Goal: Task Accomplishment & Management: Manage account settings

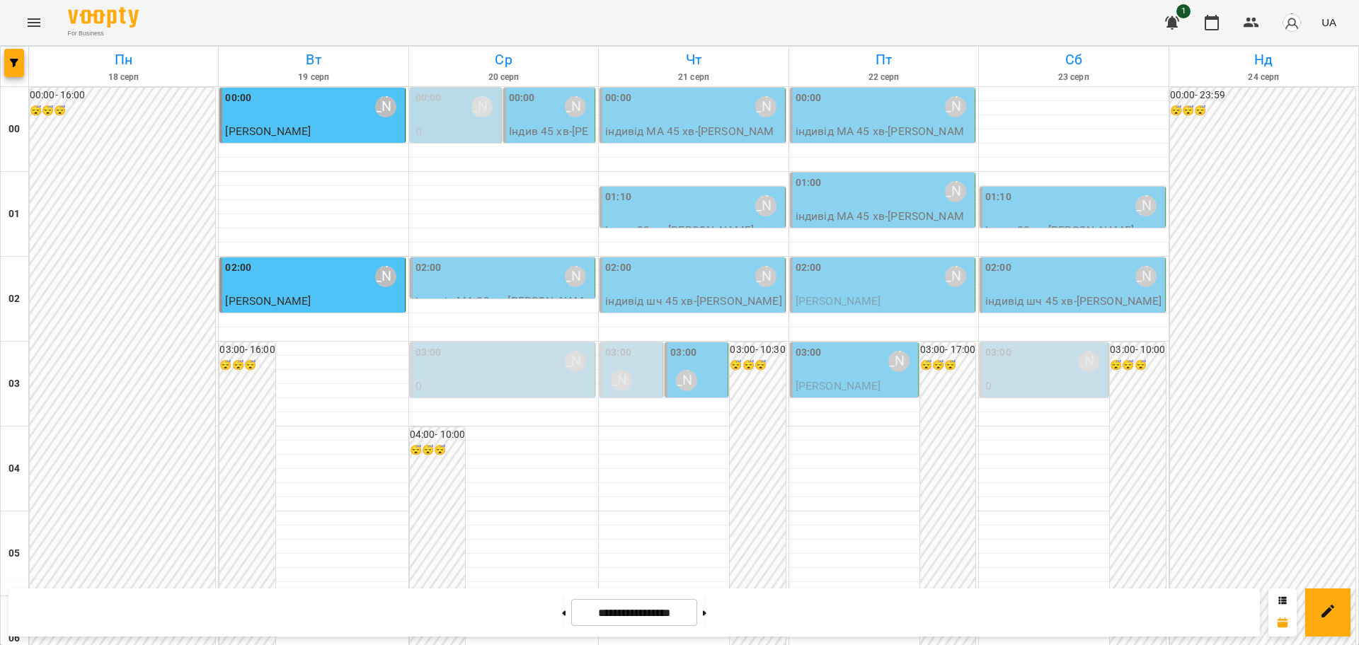
scroll to position [708, 0]
click at [706, 618] on button at bounding box center [705, 612] width 4 height 31
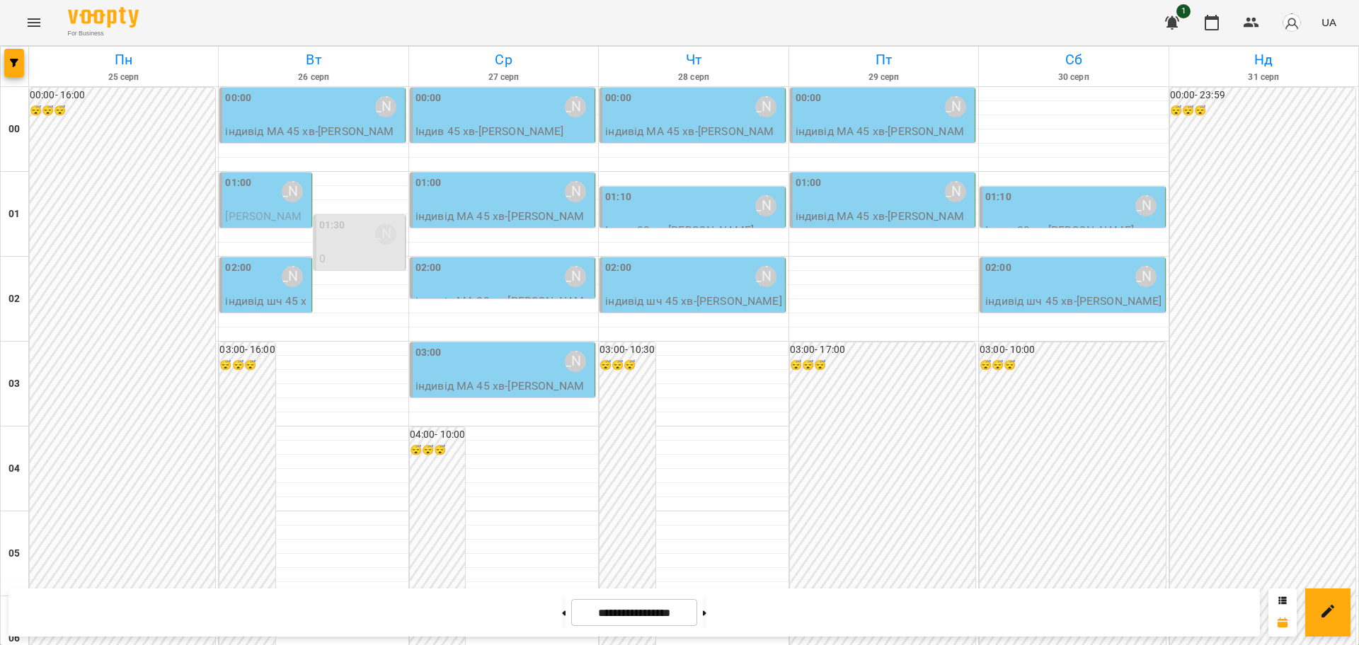
scroll to position [619, 0]
click at [563, 616] on icon at bounding box center [565, 613] width 4 height 5
type input "**********"
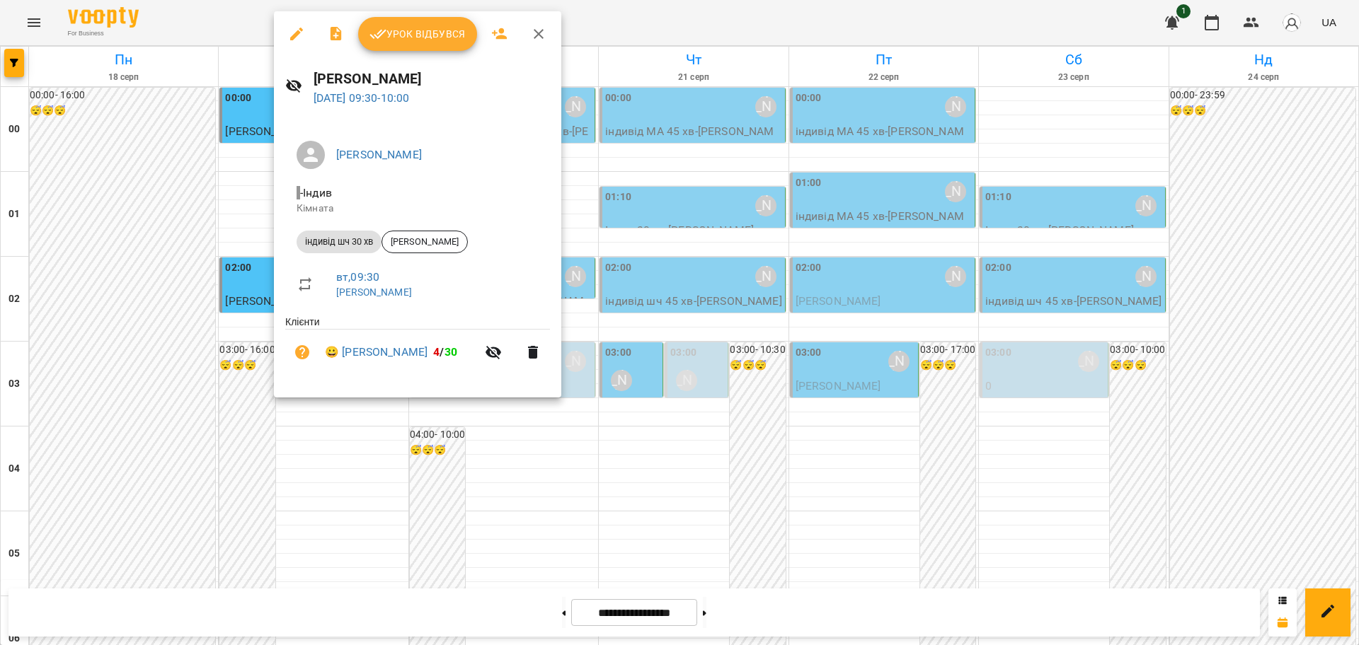
drag, startPoint x: 292, startPoint y: 35, endPoint x: 308, endPoint y: 42, distance: 17.7
click at [292, 35] on icon "button" at bounding box center [296, 33] width 17 height 17
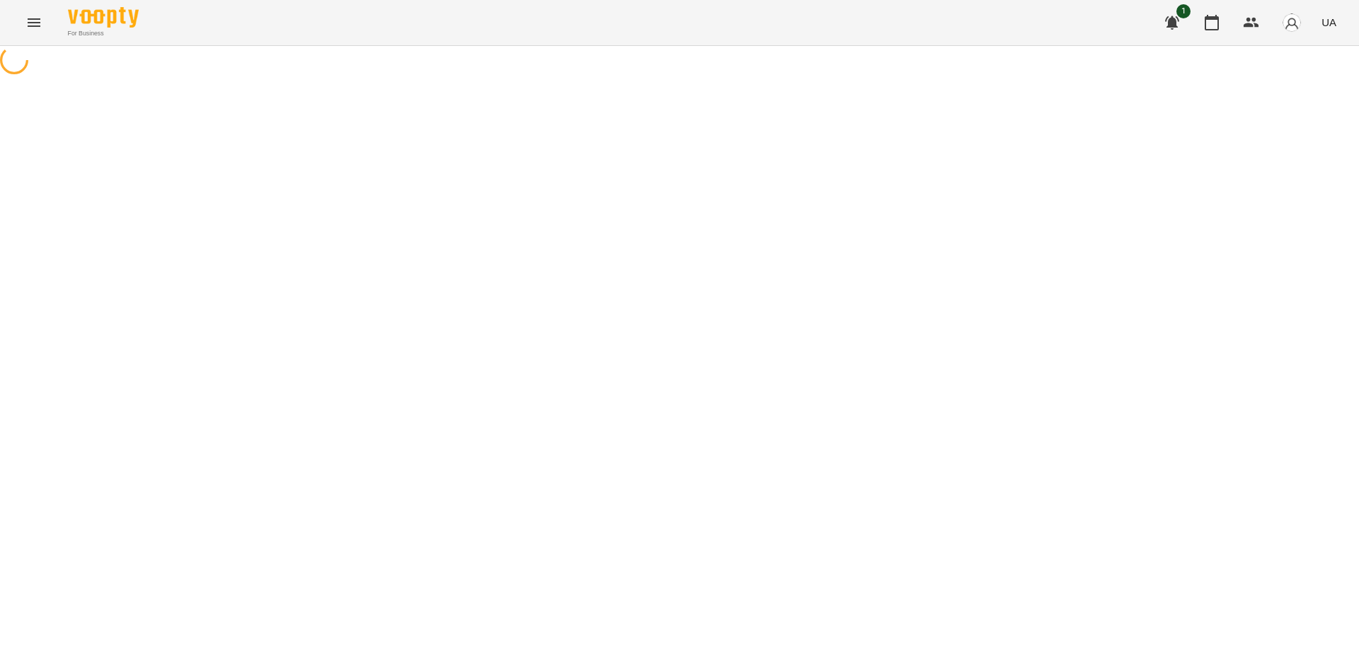
select select "**********"
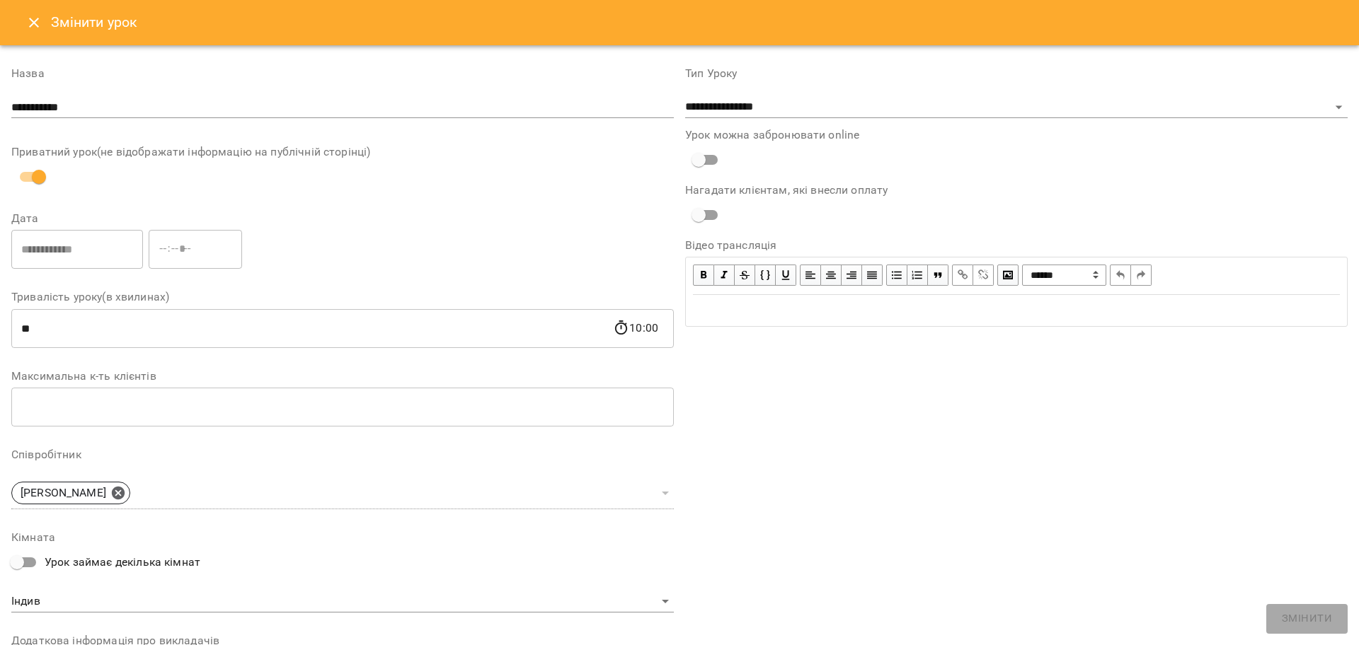
click at [33, 21] on icon "Close" at bounding box center [33, 22] width 17 height 17
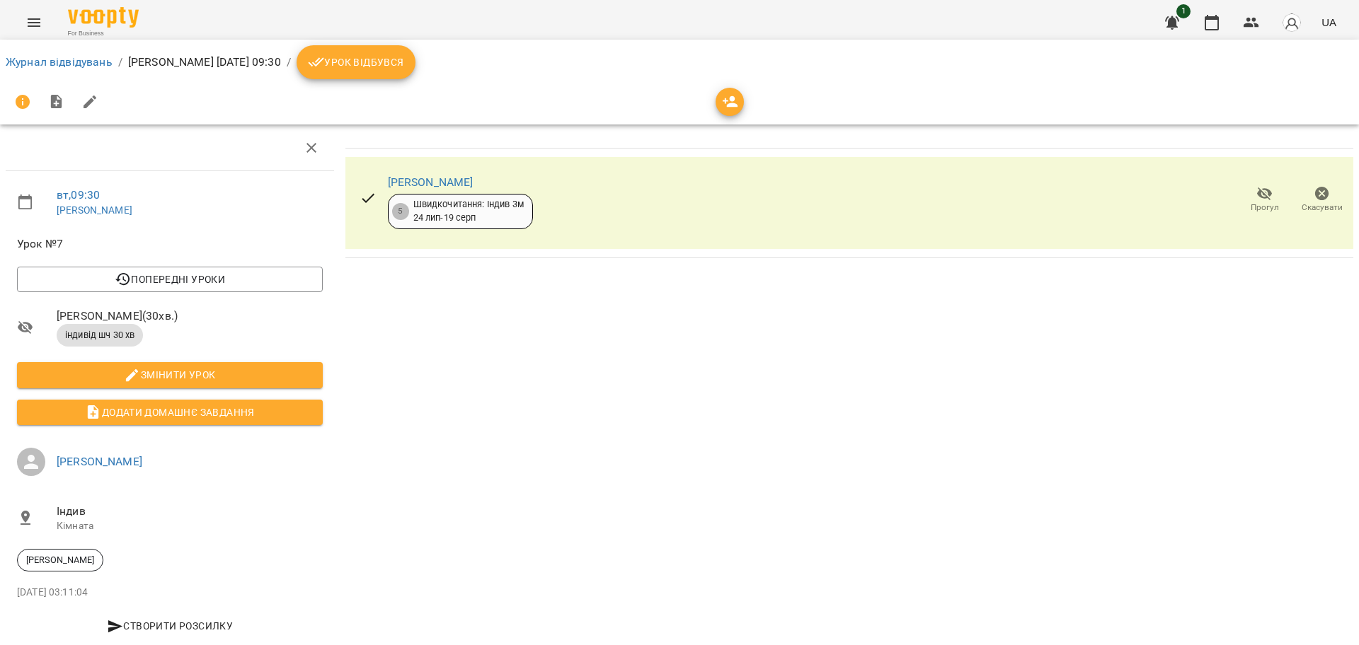
click at [1320, 200] on span "Скасувати" at bounding box center [1321, 199] width 40 height 28
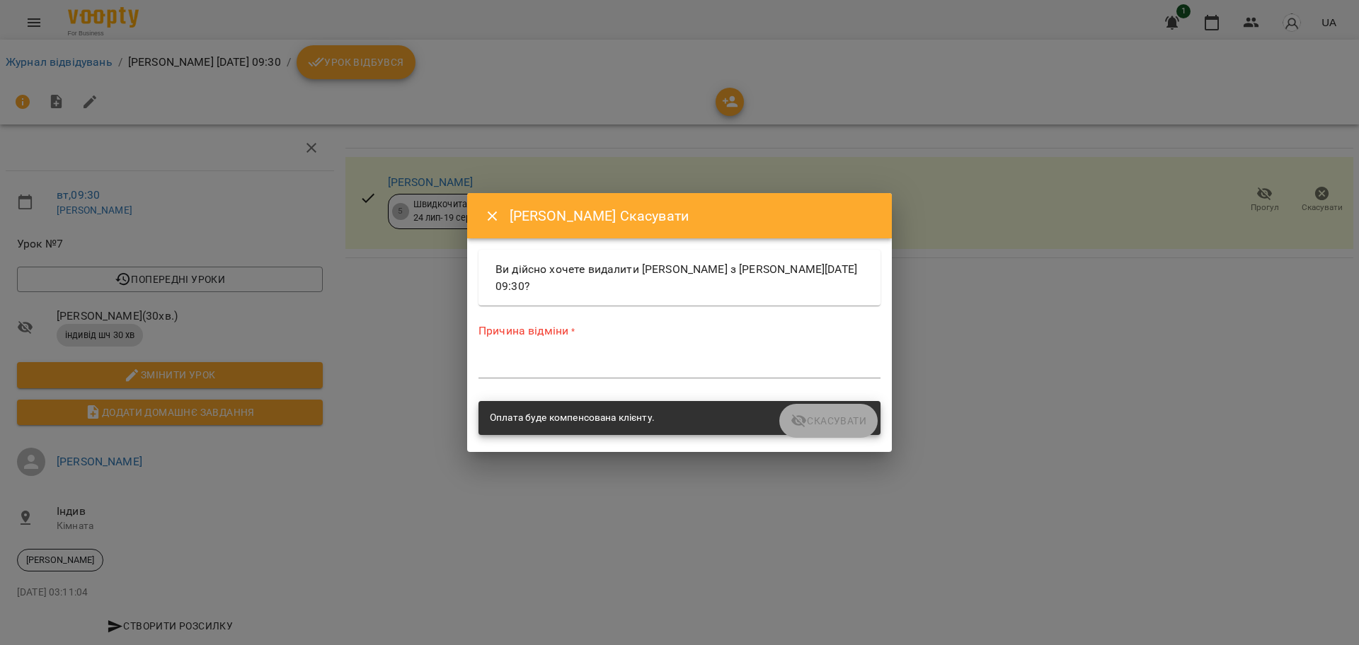
click at [615, 368] on textarea at bounding box center [679, 366] width 402 height 13
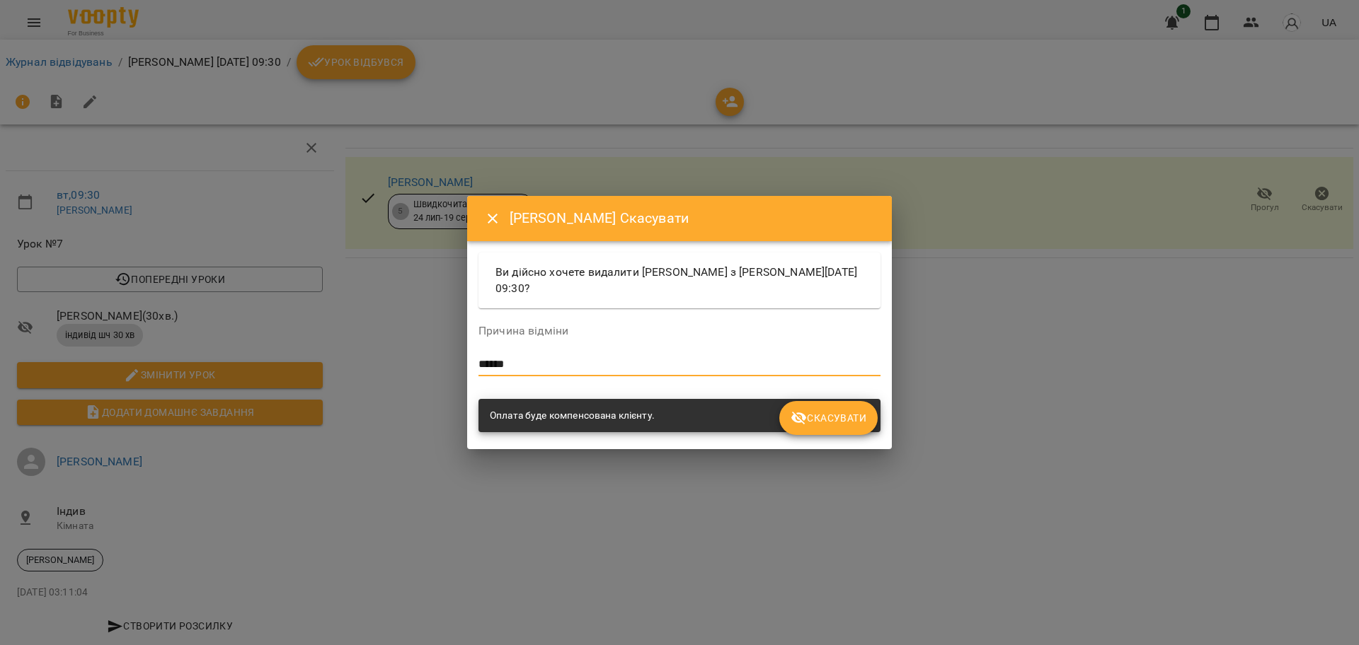
type textarea "******"
click at [848, 411] on span "Скасувати" at bounding box center [828, 418] width 76 height 17
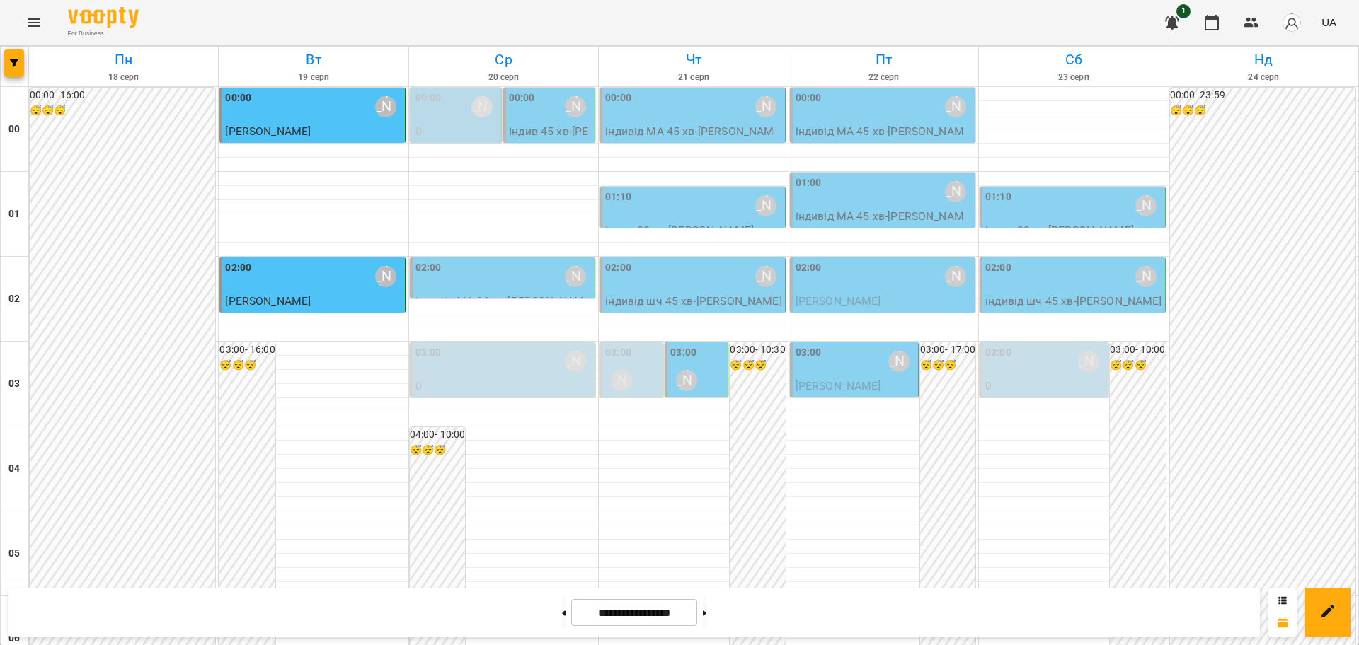
click at [29, 23] on icon "Menu" at bounding box center [34, 22] width 13 height 8
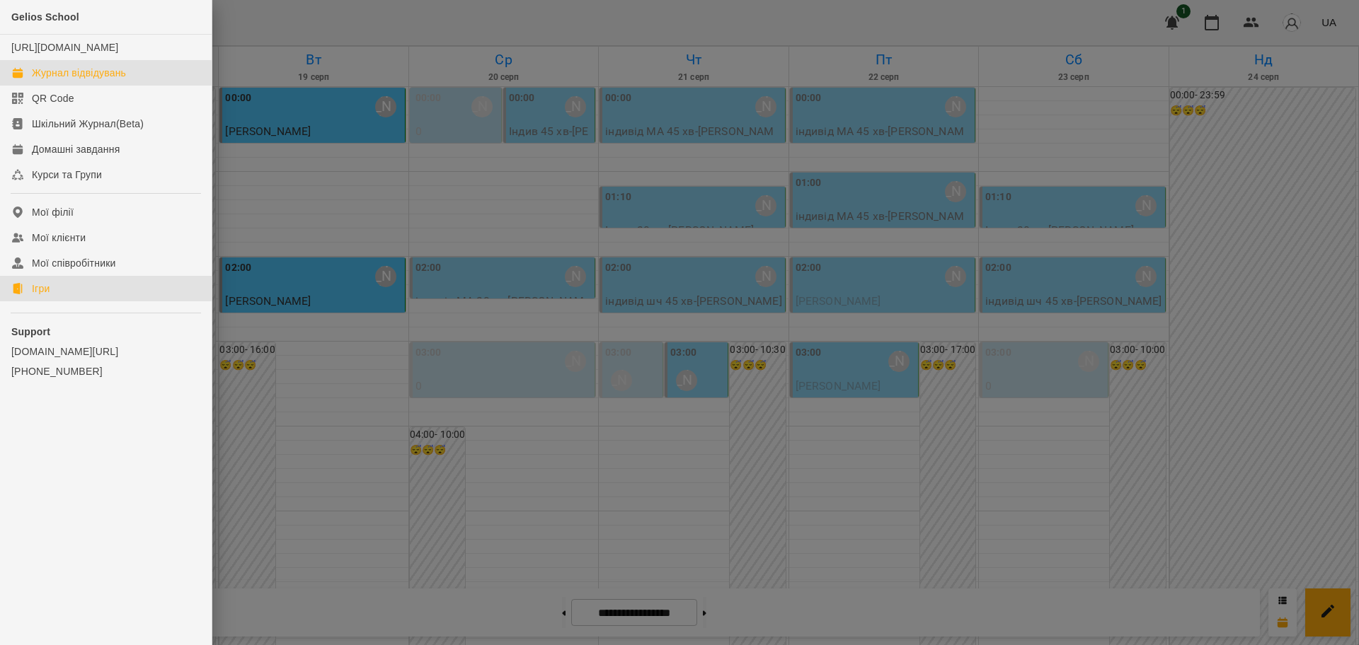
drag, startPoint x: 23, startPoint y: 309, endPoint x: 147, endPoint y: 315, distance: 124.0
click at [23, 301] on link "Ігри" at bounding box center [106, 288] width 212 height 25
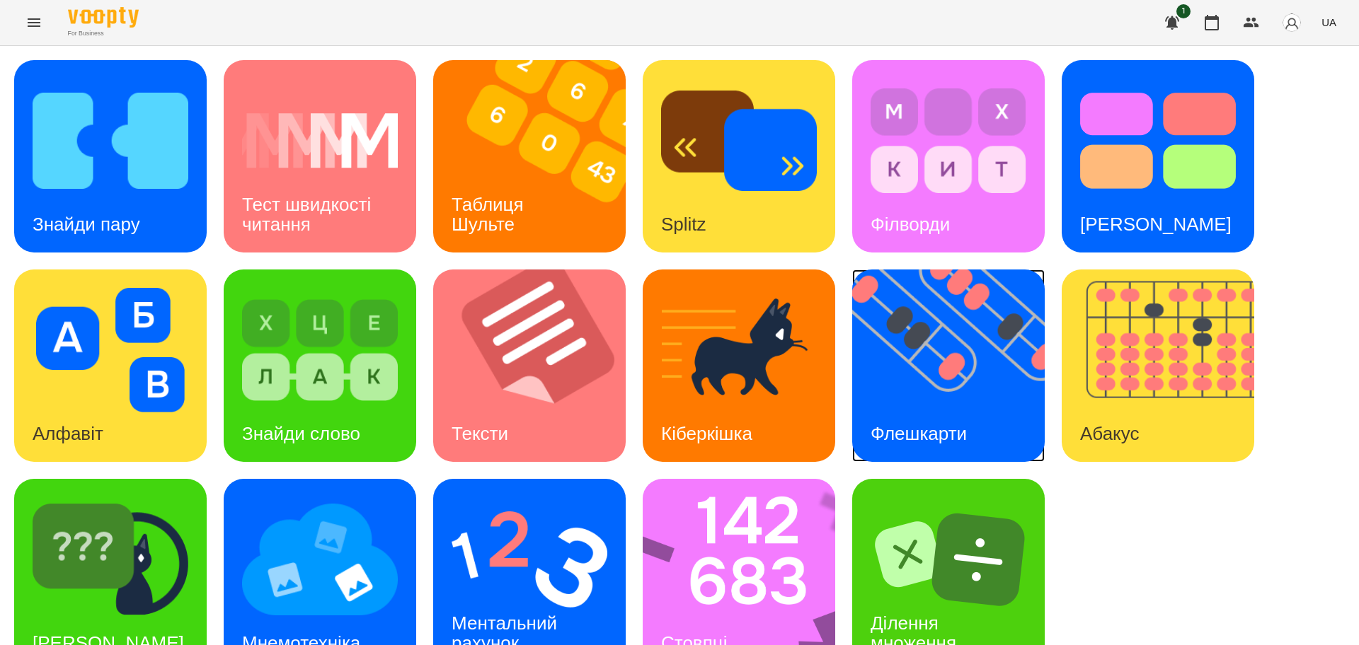
click at [930, 373] on img at bounding box center [957, 366] width 210 height 192
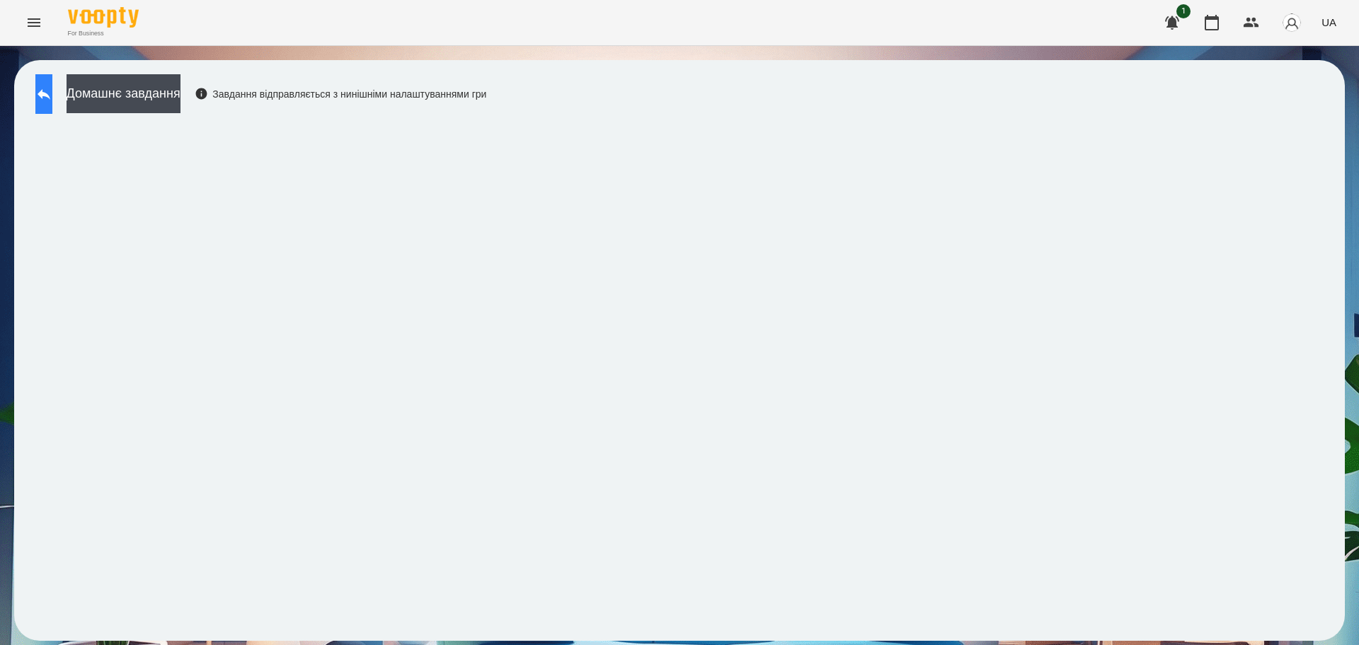
click at [52, 84] on button at bounding box center [43, 94] width 17 height 40
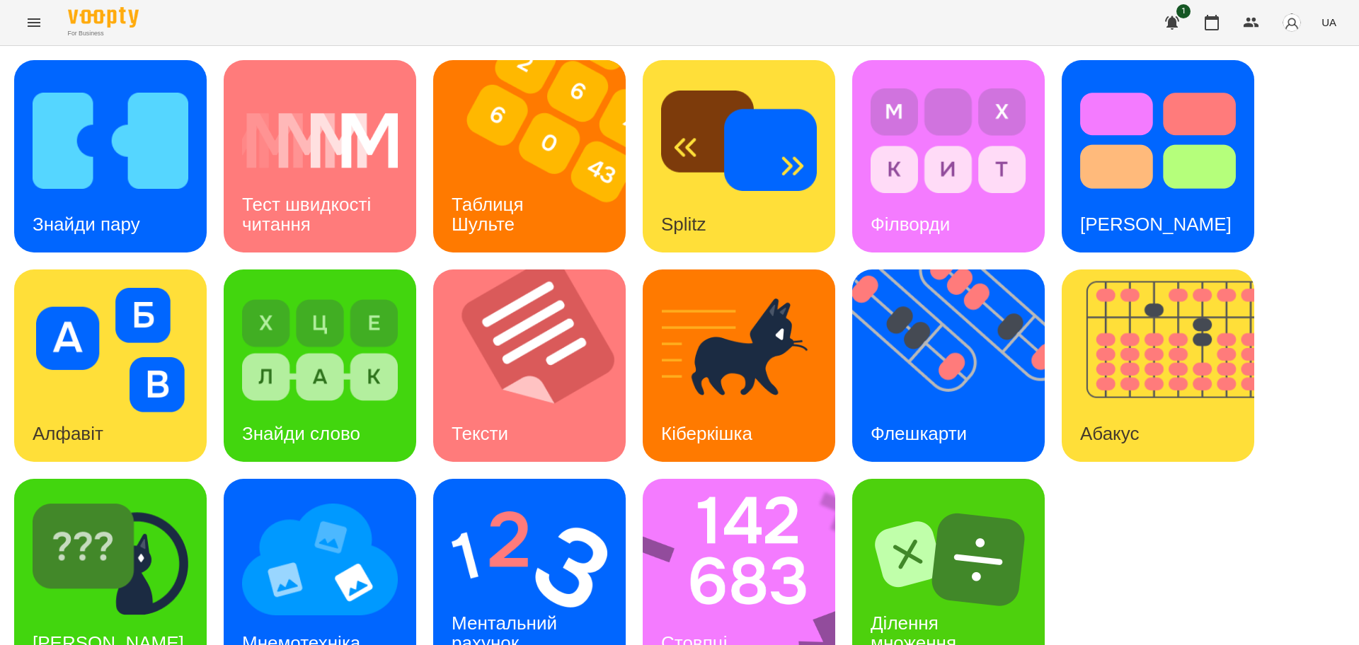
scroll to position [40, 0]
click at [149, 577] on img at bounding box center [111, 559] width 156 height 125
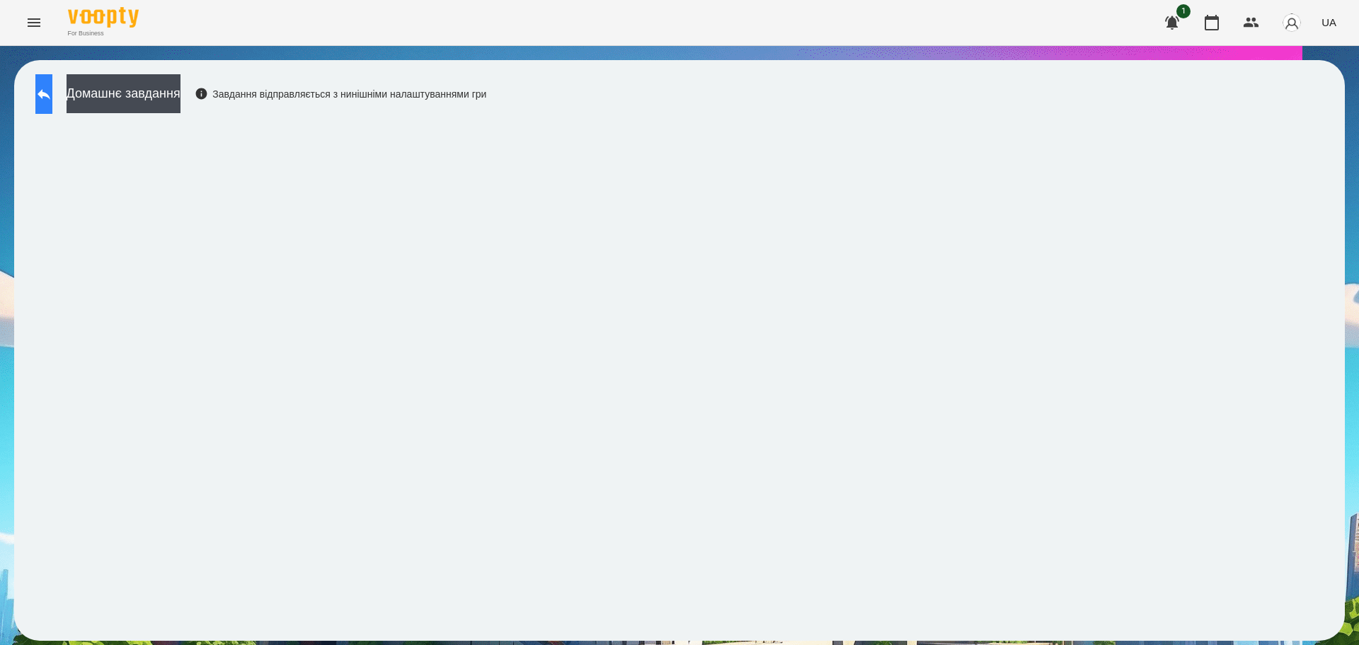
click at [50, 98] on icon at bounding box center [44, 94] width 13 height 11
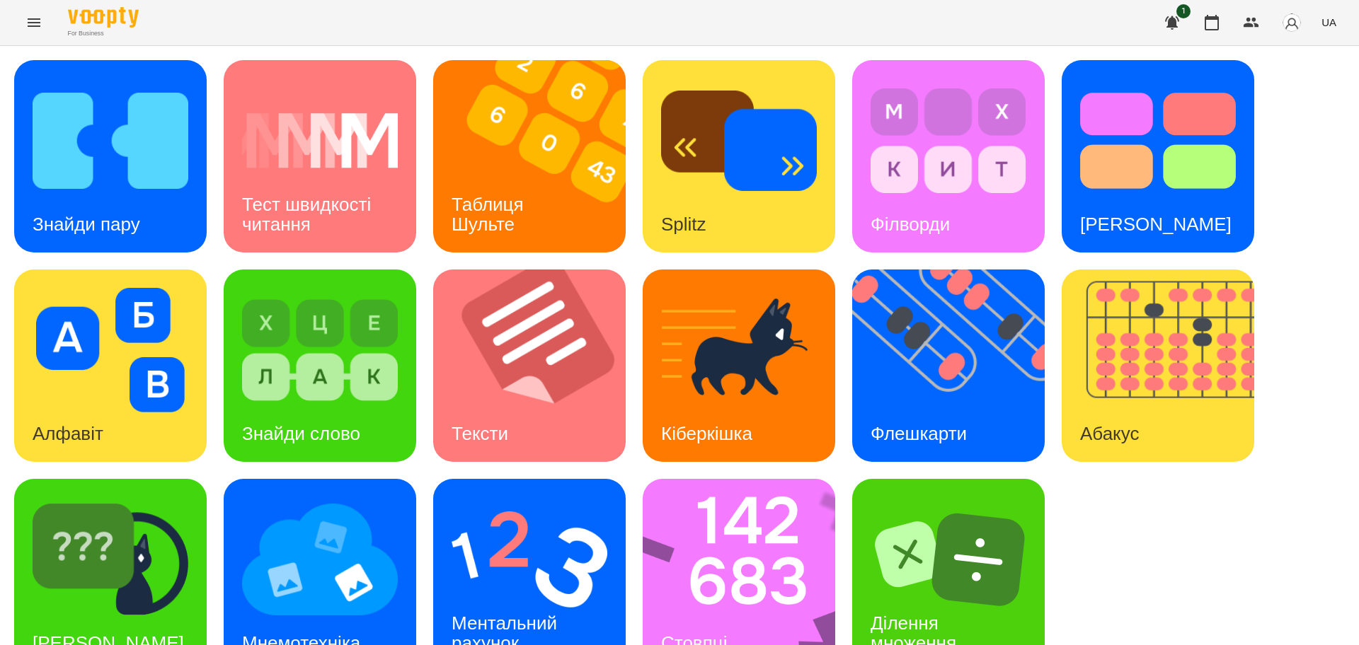
scroll to position [40, 0]
click at [785, 483] on img at bounding box center [748, 575] width 211 height 192
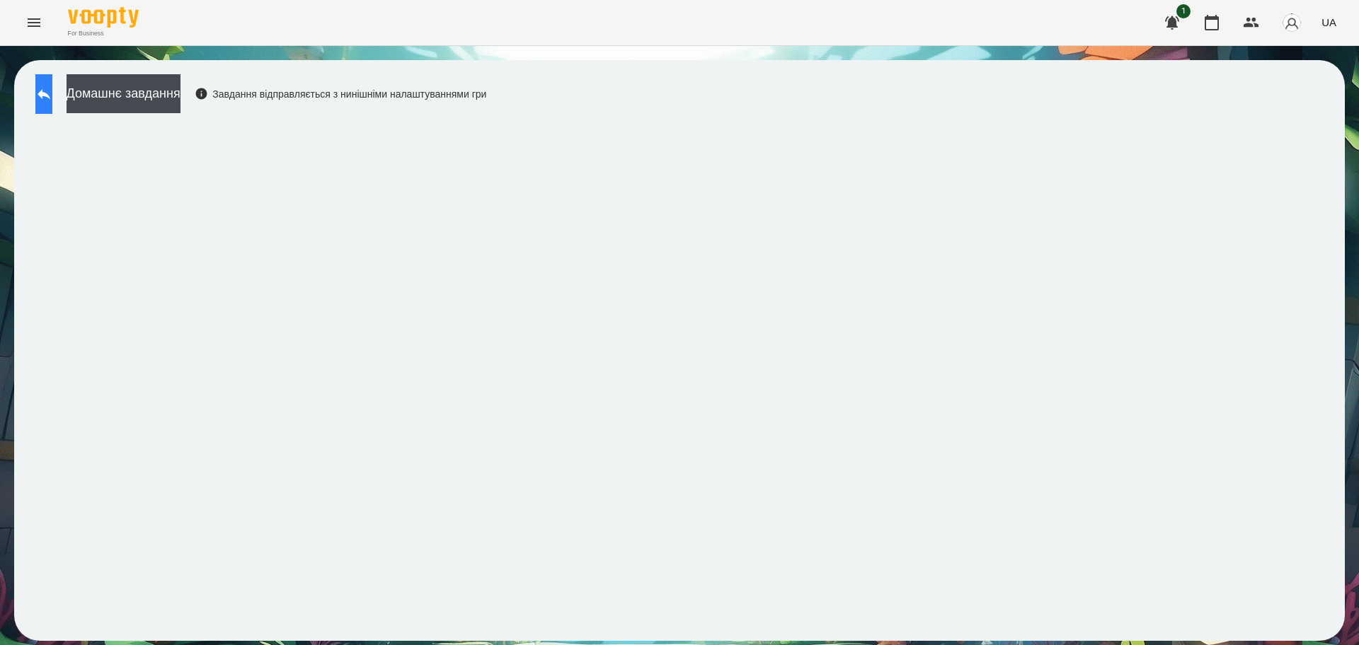
click at [52, 98] on icon at bounding box center [43, 94] width 17 height 17
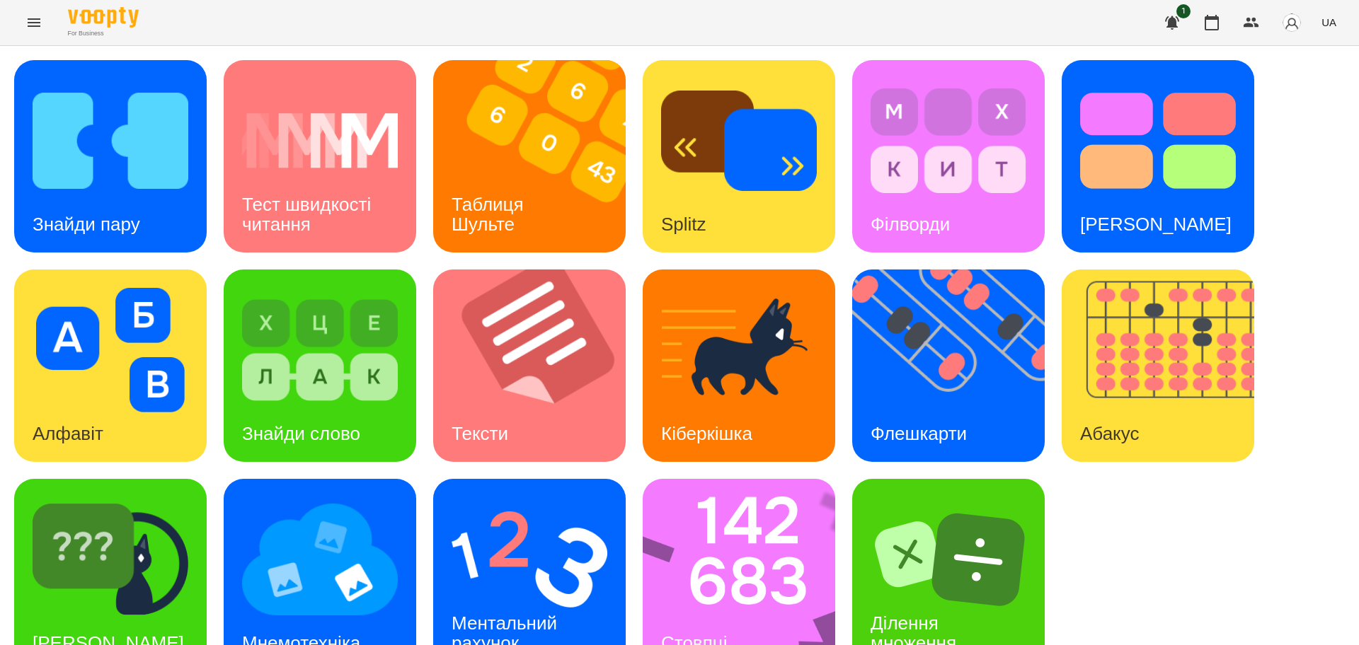
scroll to position [40, 0]
click at [522, 553] on div "Ментальний рахунок" at bounding box center [529, 575] width 192 height 192
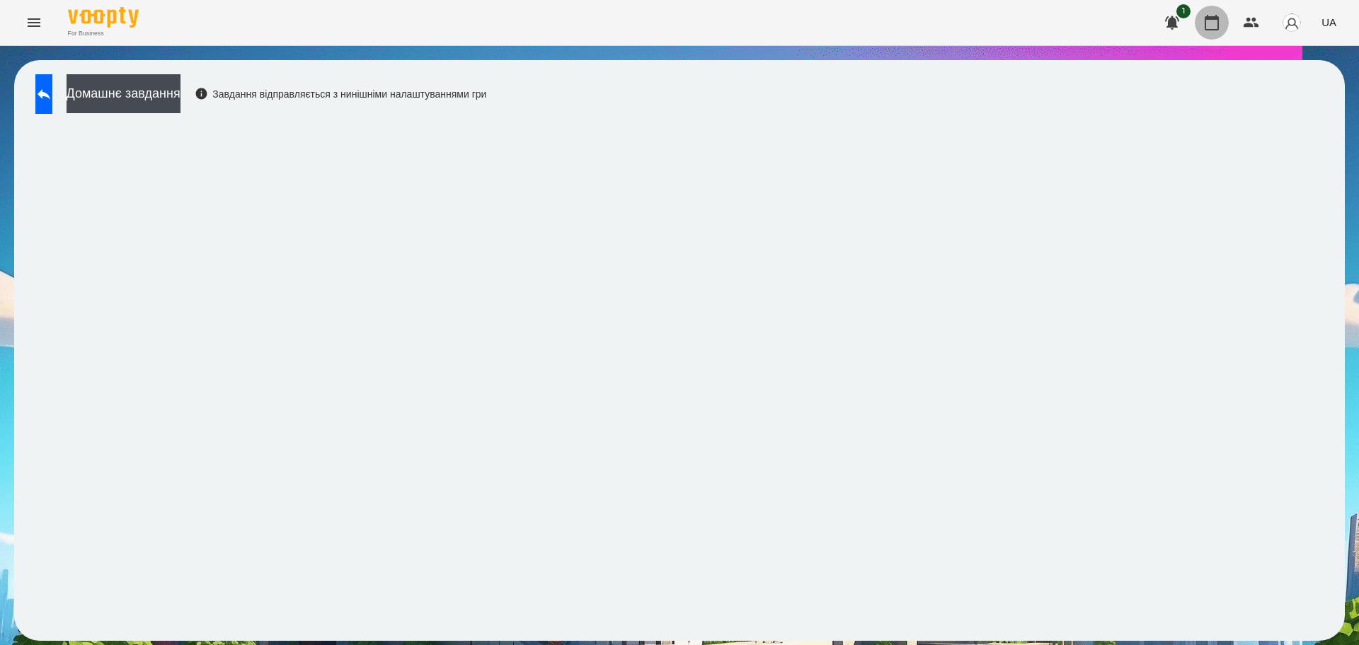
click at [1209, 14] on icon "button" at bounding box center [1211, 22] width 17 height 17
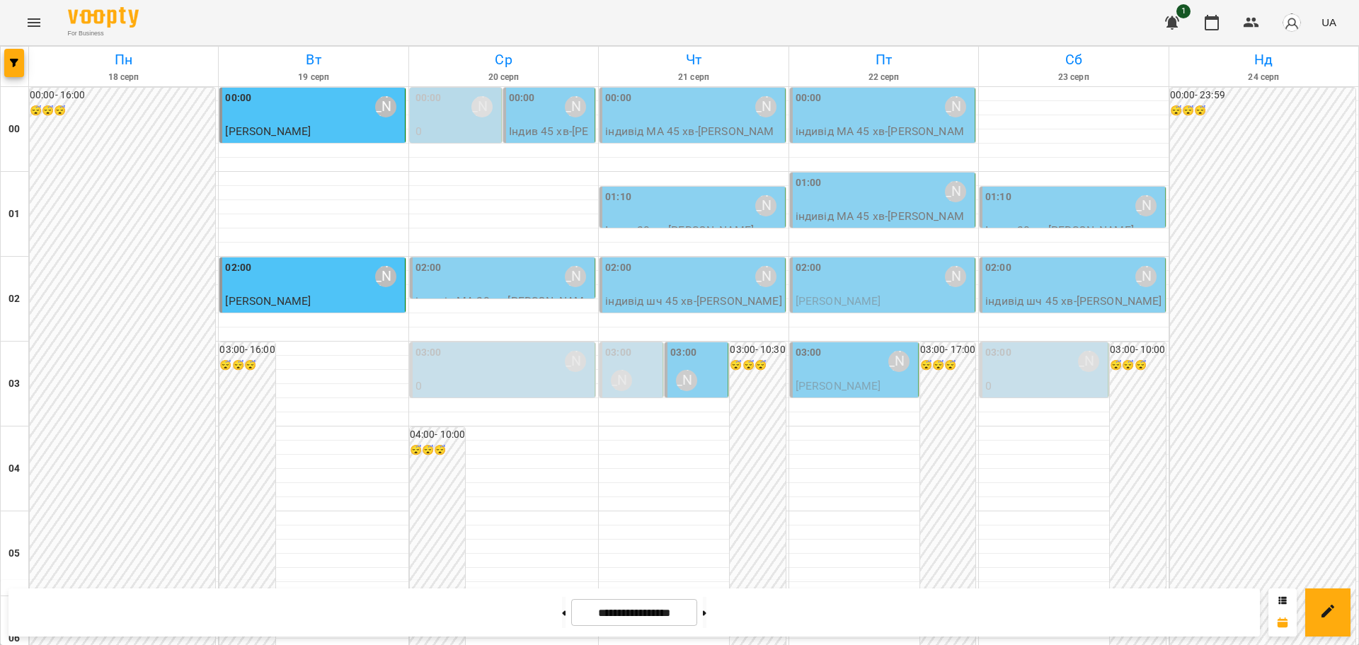
scroll to position [708, 0]
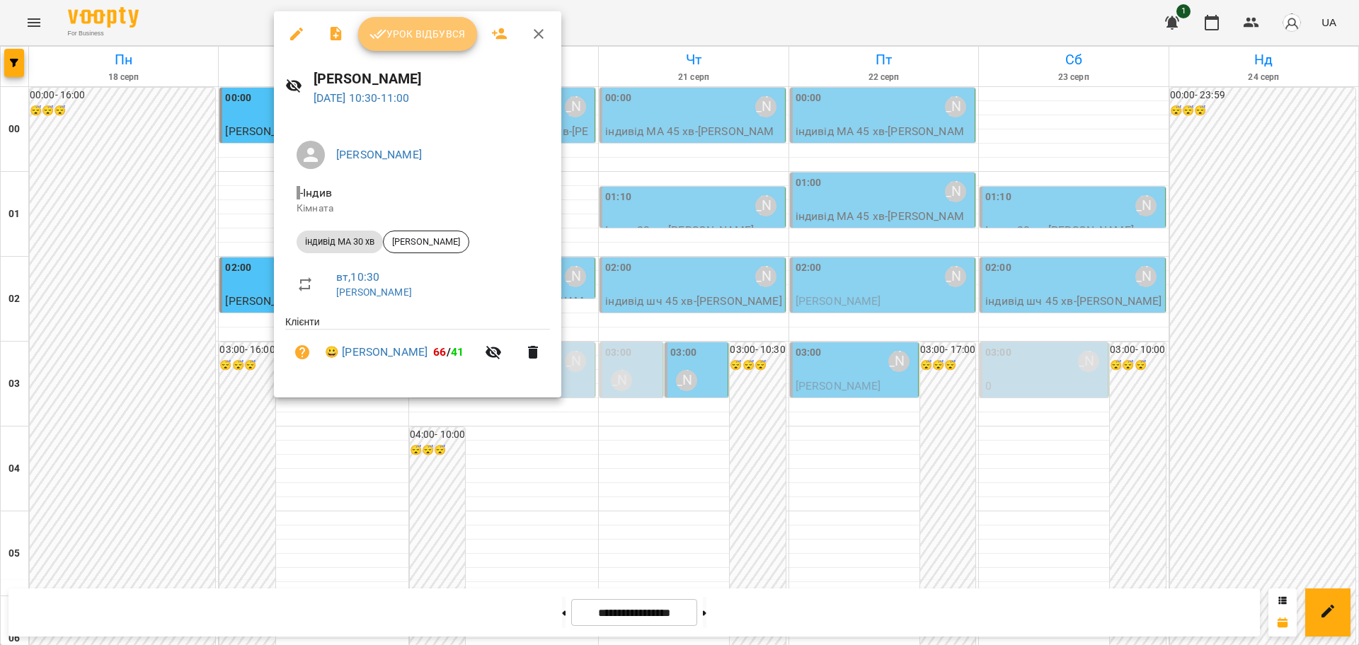
click at [410, 41] on span "Урок відбувся" at bounding box center [417, 33] width 96 height 17
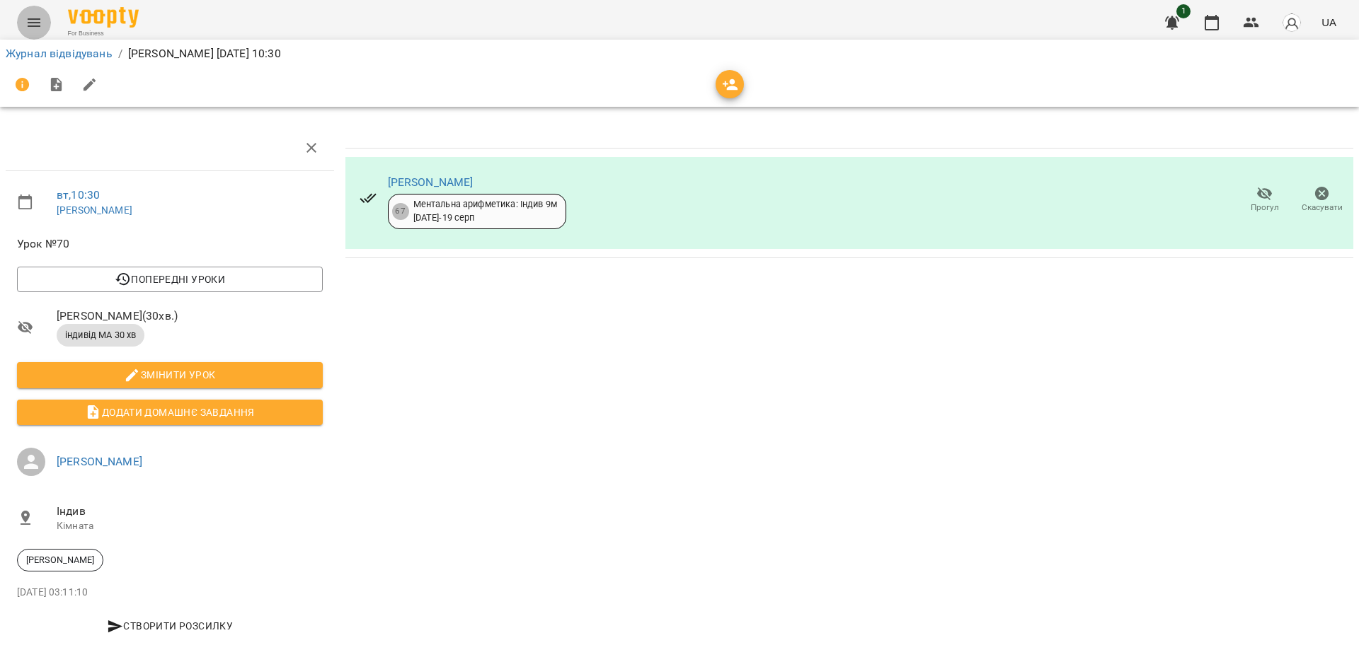
click at [32, 24] on icon "Menu" at bounding box center [33, 22] width 17 height 17
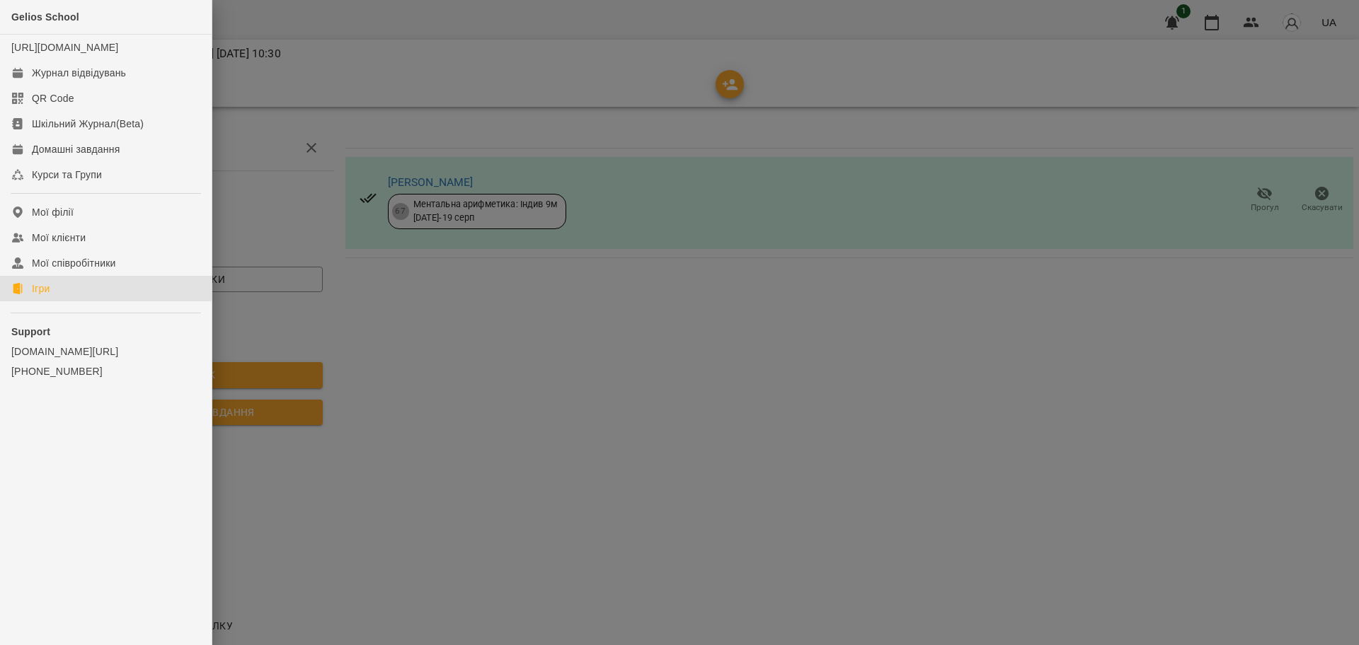
click at [41, 296] on div "Ігри" at bounding box center [41, 289] width 18 height 14
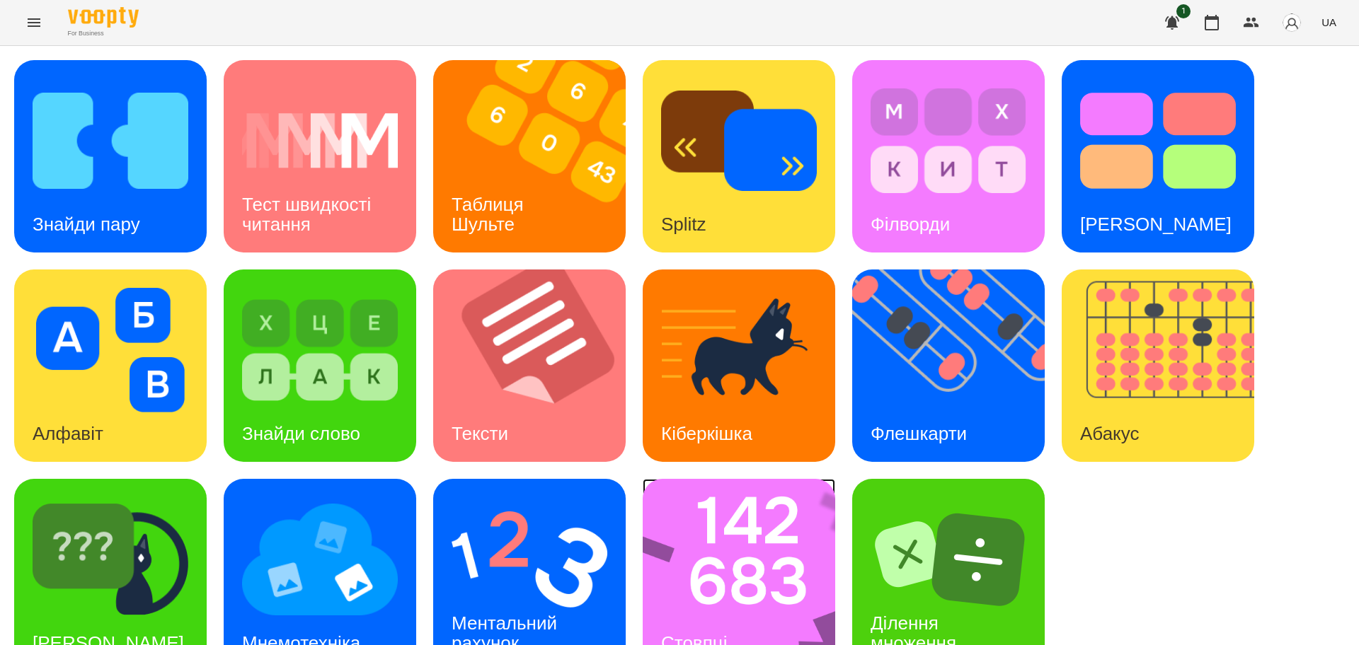
click at [729, 562] on img at bounding box center [748, 575] width 211 height 192
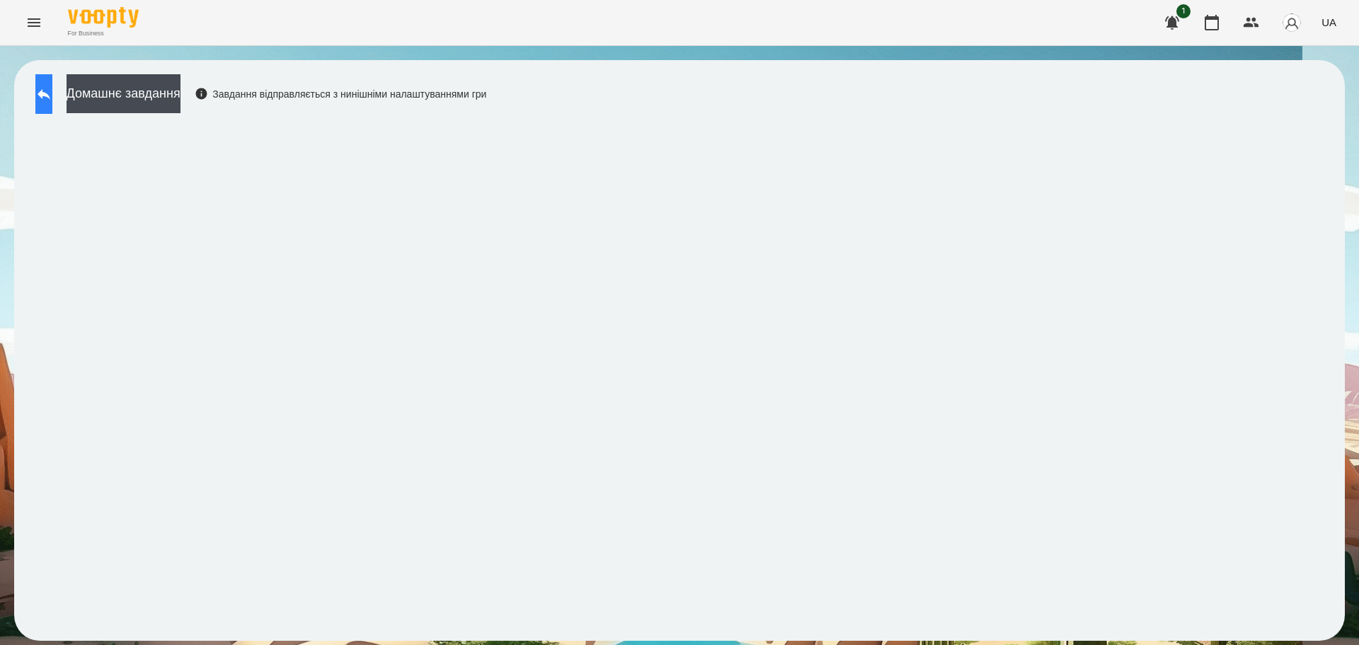
click at [52, 86] on icon at bounding box center [43, 94] width 17 height 17
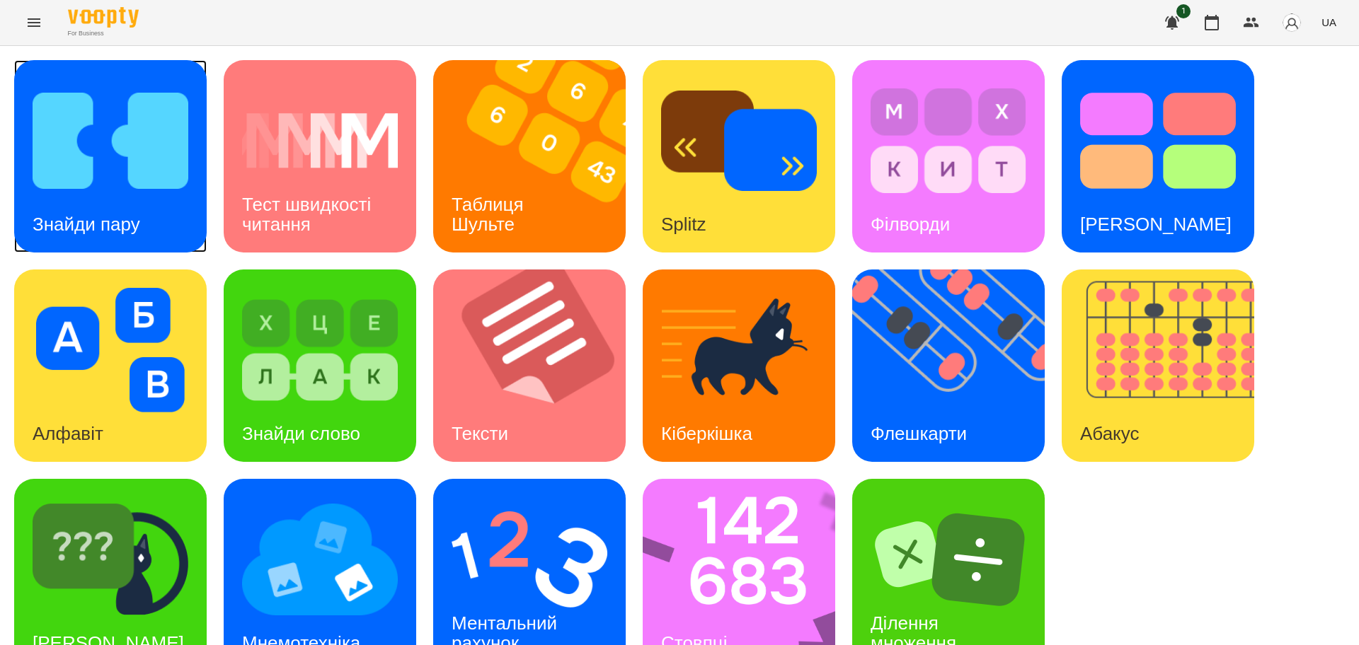
click at [91, 144] on img at bounding box center [111, 141] width 156 height 125
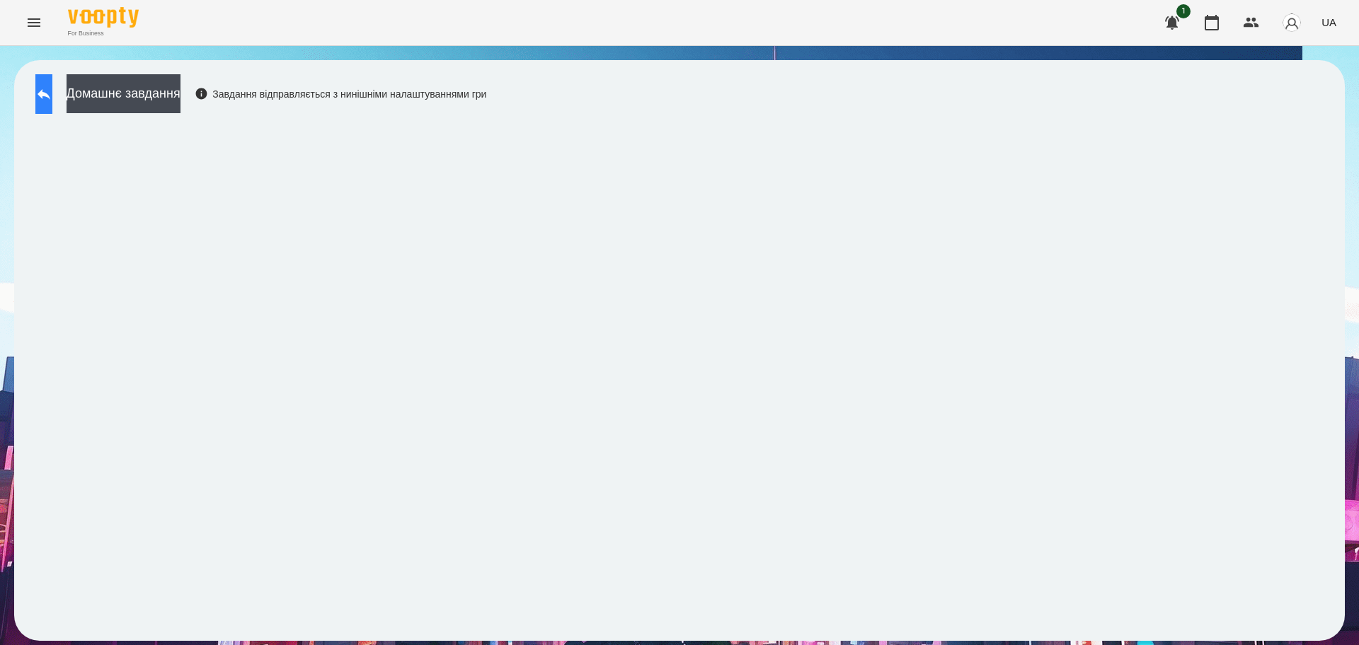
click at [52, 100] on icon at bounding box center [43, 94] width 17 height 17
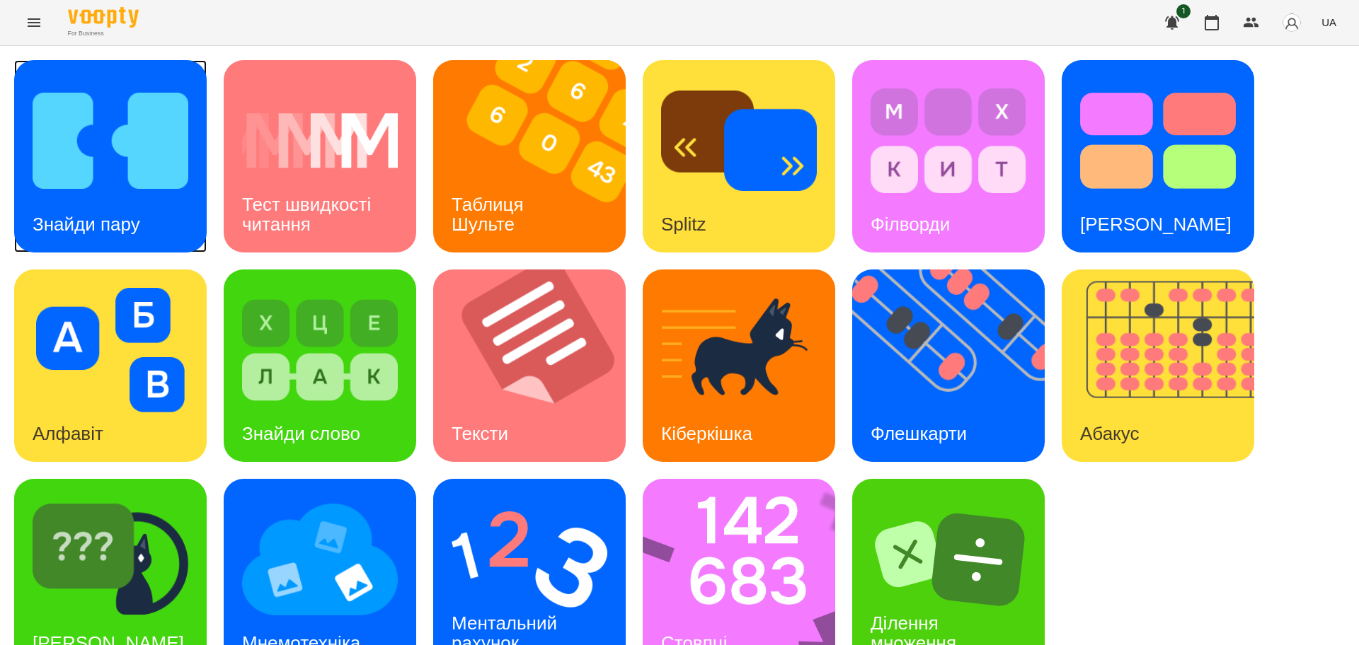
click at [77, 188] on img at bounding box center [111, 141] width 156 height 125
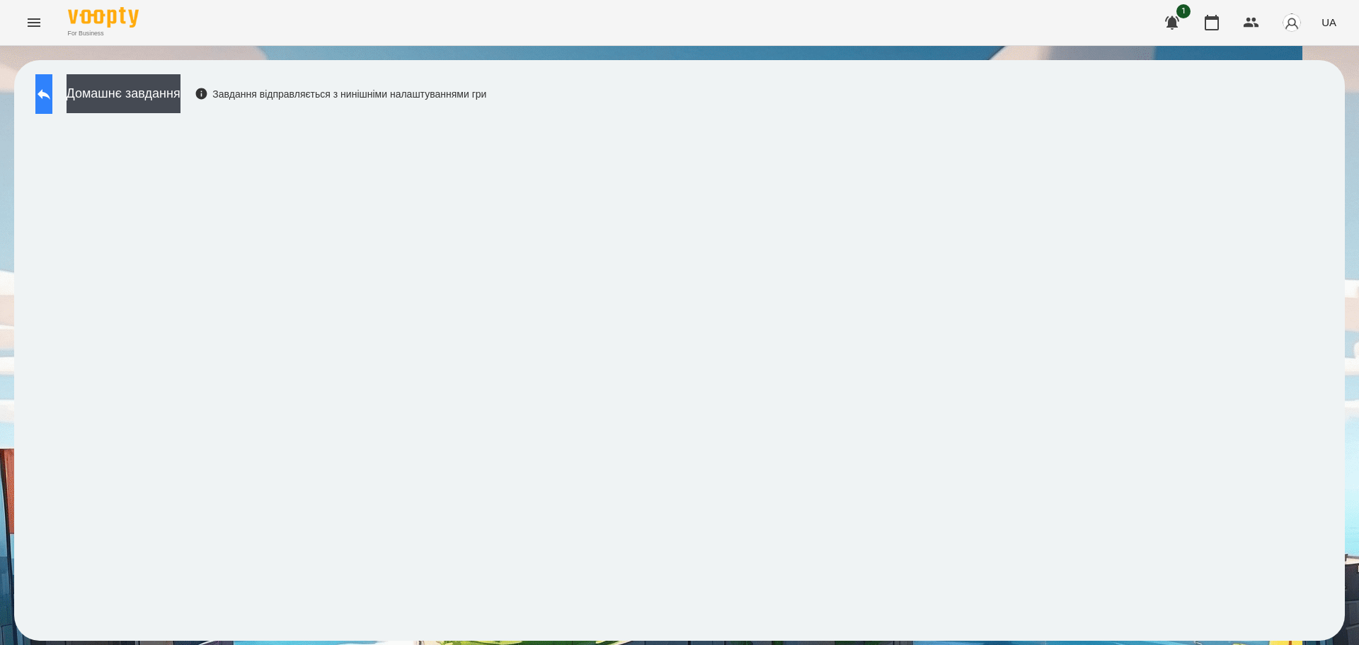
click at [52, 83] on button at bounding box center [43, 94] width 17 height 40
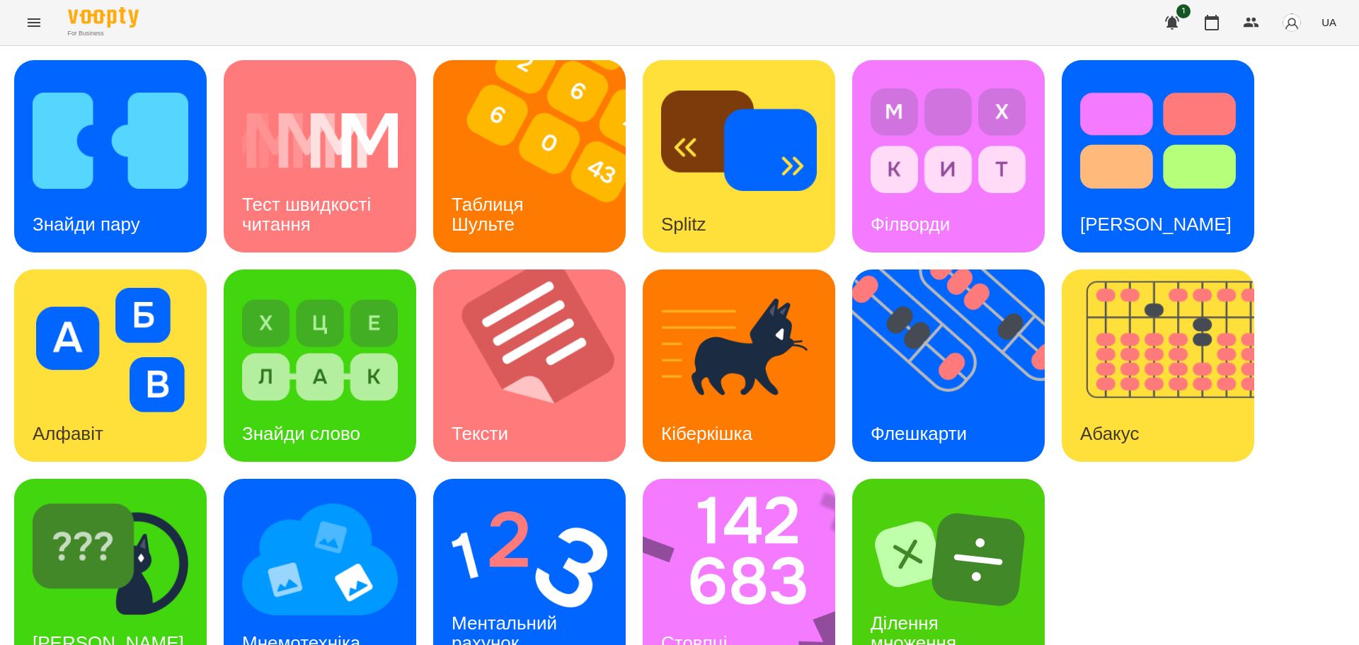
scroll to position [40, 0]
click at [726, 510] on img at bounding box center [748, 575] width 211 height 192
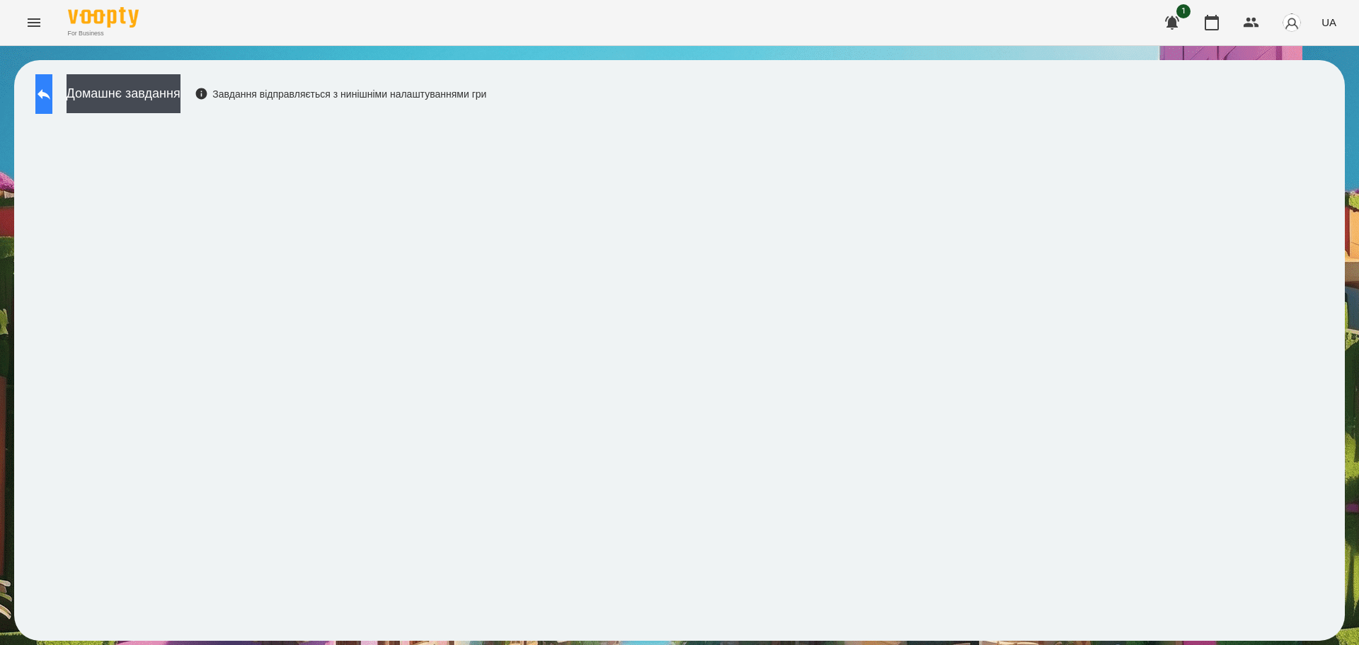
click at [52, 89] on icon at bounding box center [43, 94] width 17 height 17
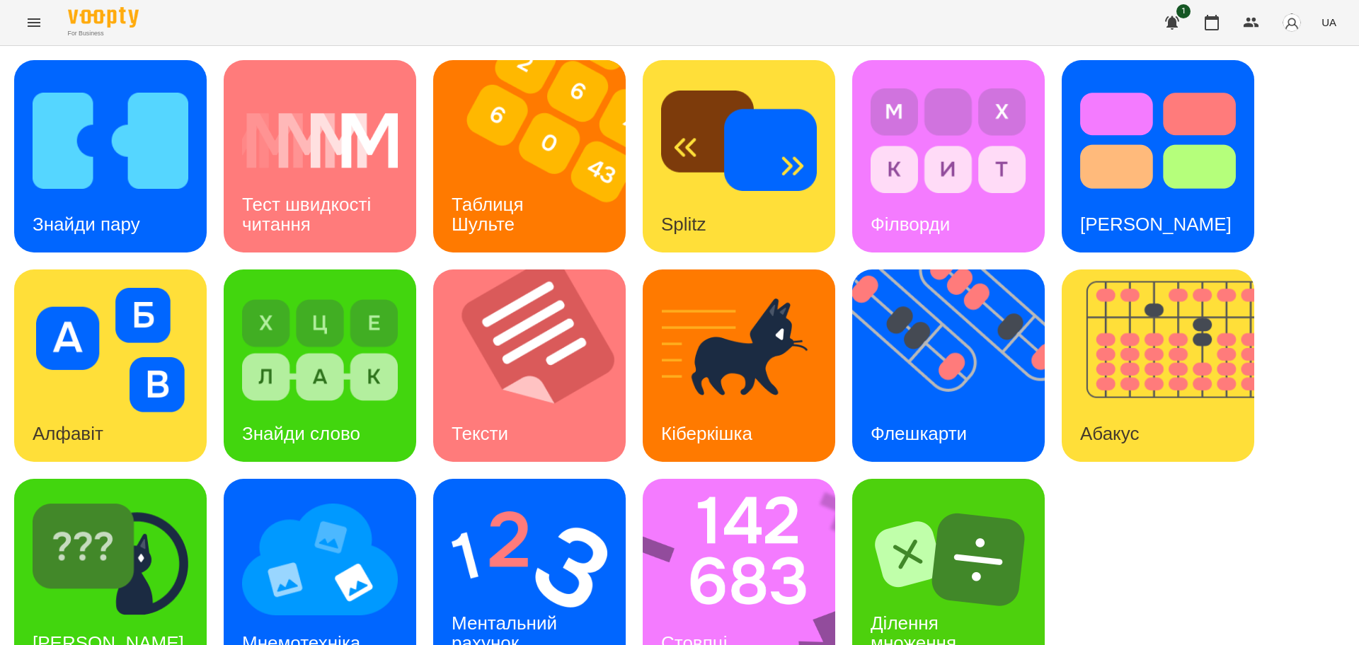
scroll to position [40, 0]
click at [500, 532] on img at bounding box center [529, 559] width 156 height 125
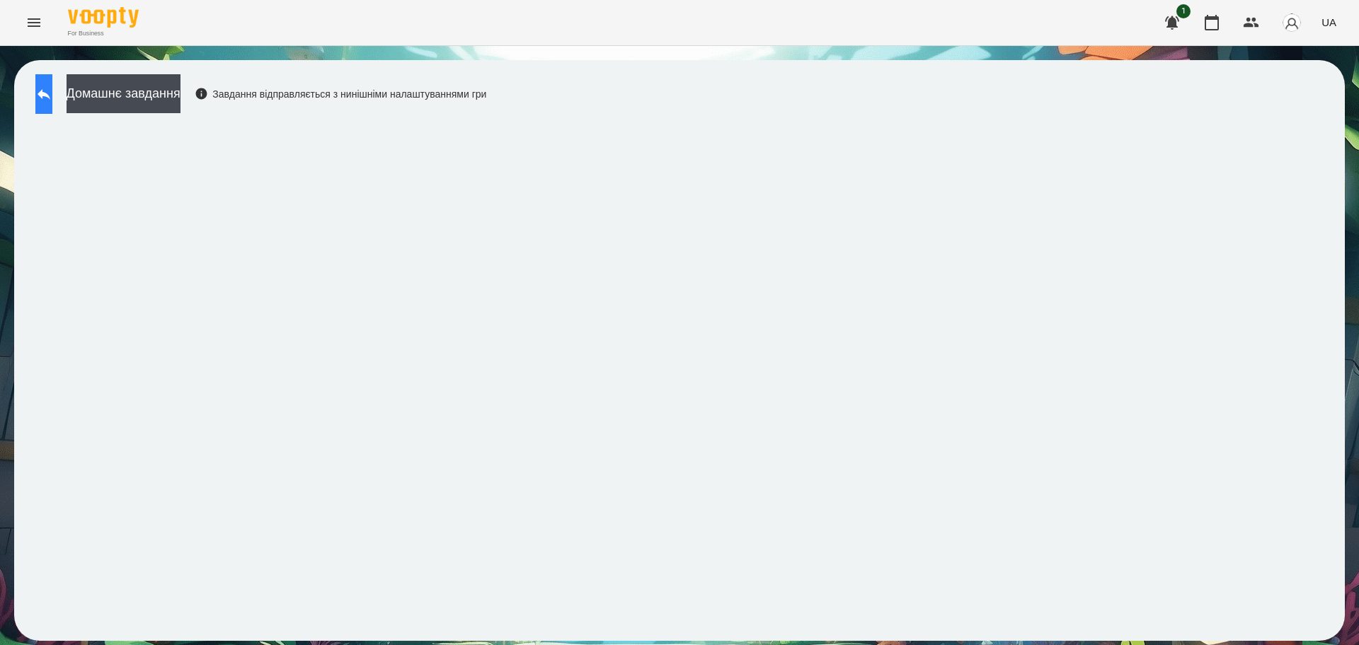
click at [50, 94] on icon at bounding box center [43, 94] width 17 height 17
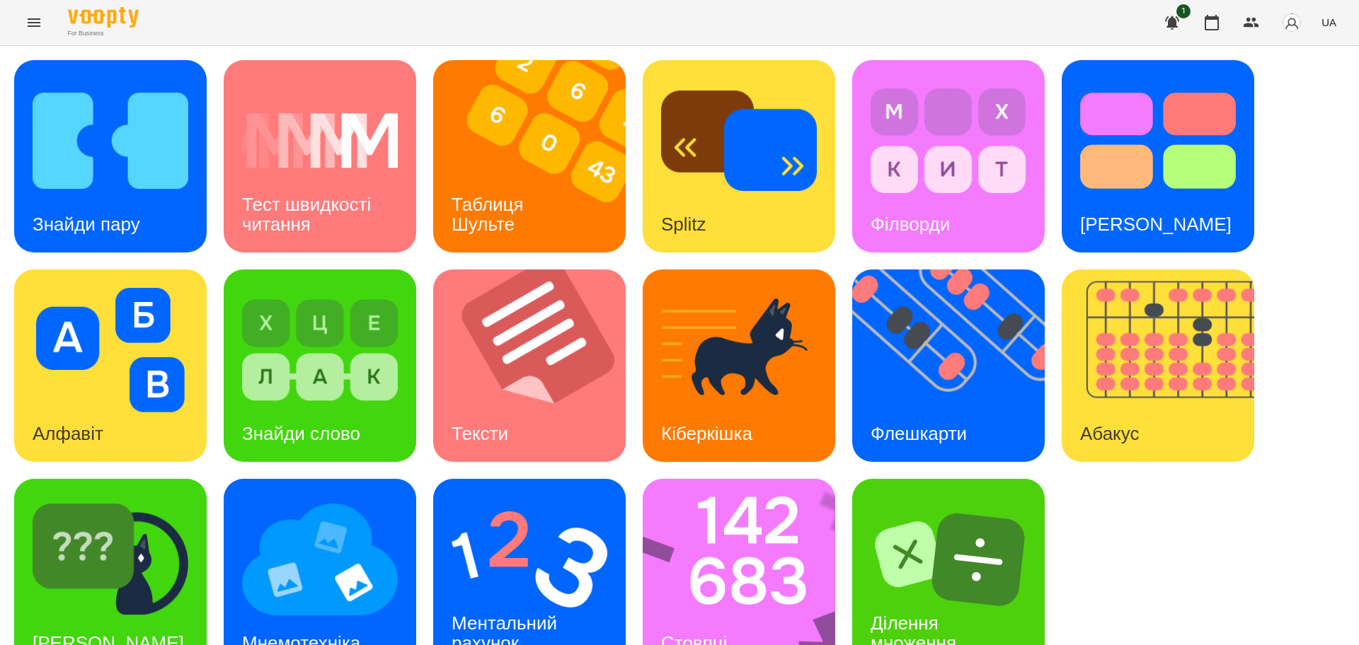
scroll to position [40, 0]
click at [730, 534] on img at bounding box center [748, 575] width 211 height 192
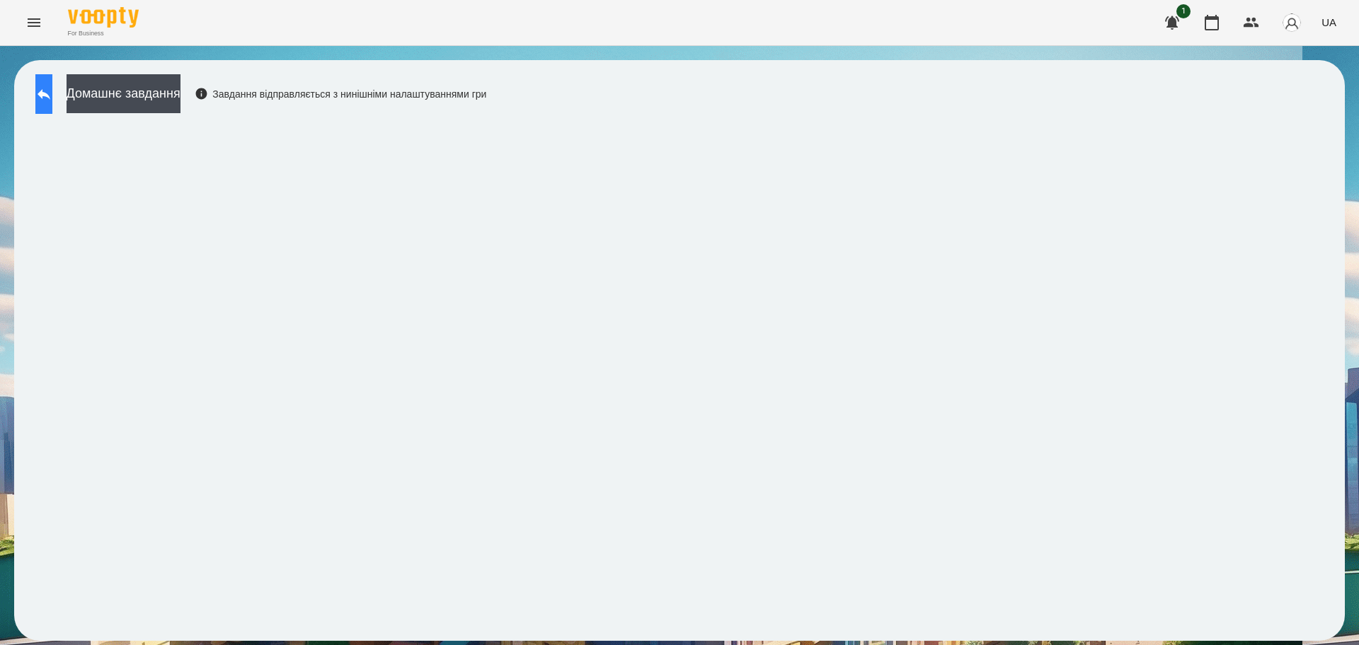
click at [50, 90] on icon at bounding box center [44, 94] width 13 height 11
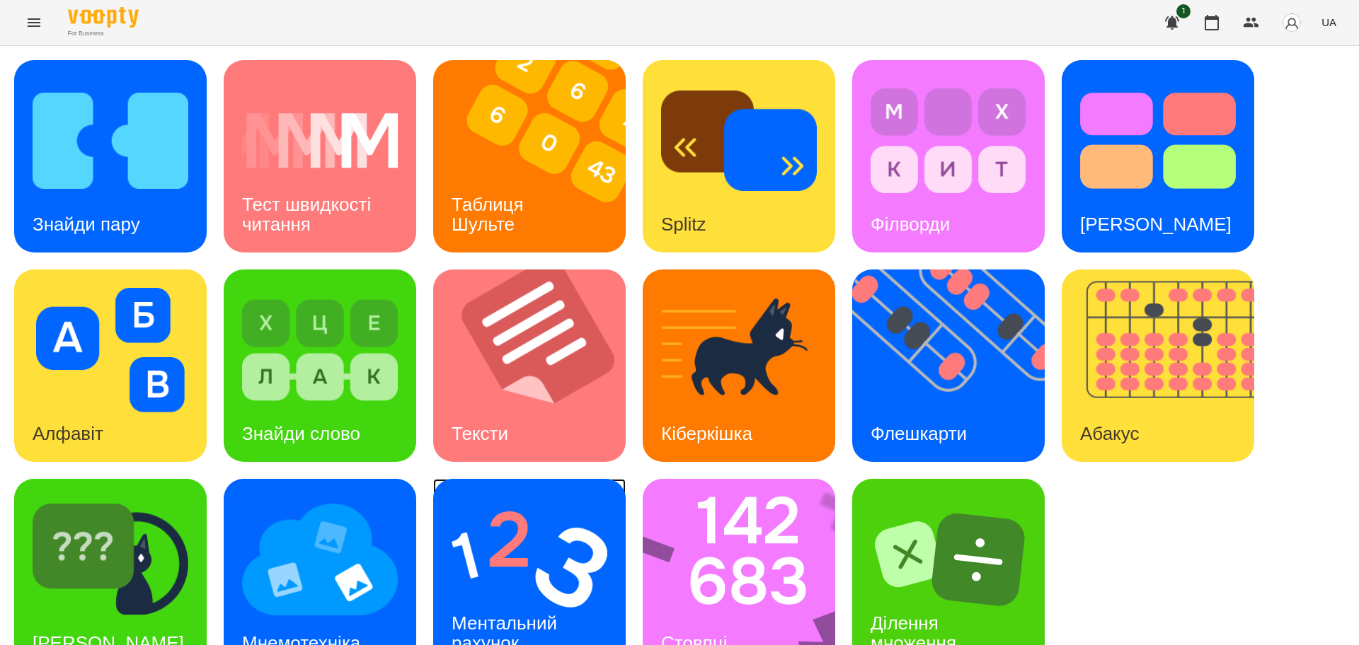
click at [488, 568] on img at bounding box center [529, 559] width 156 height 125
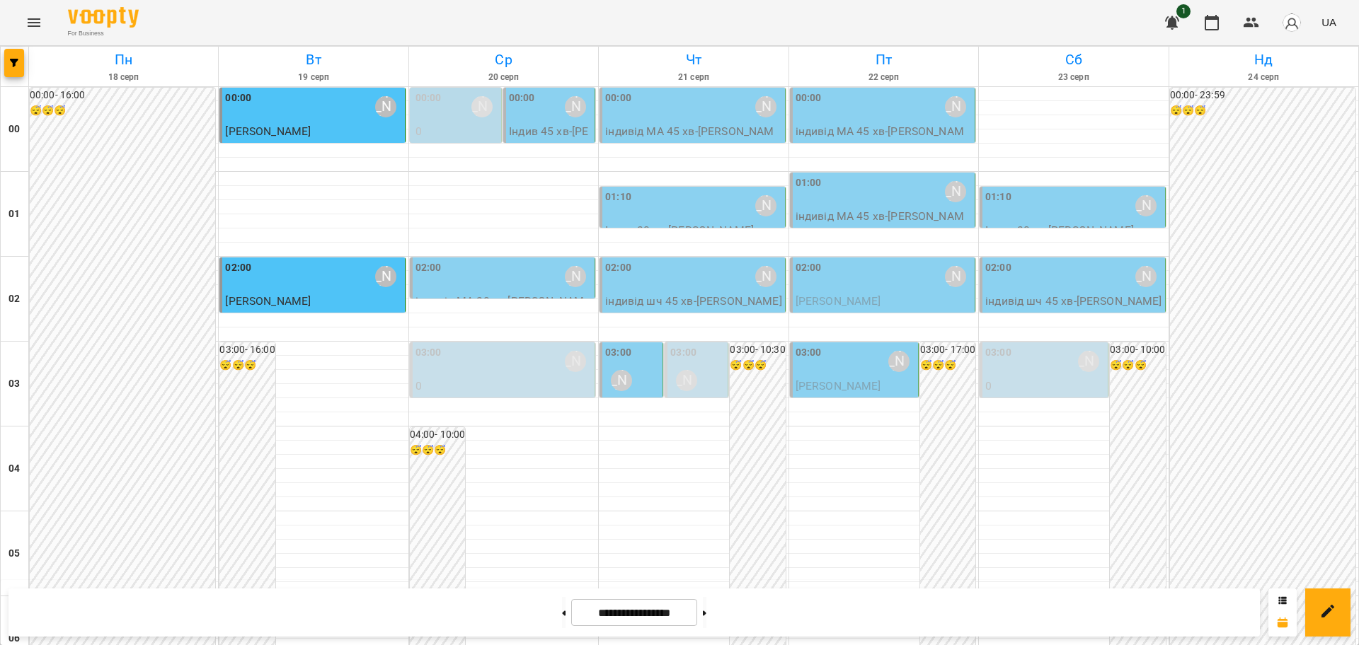
scroll to position [796, 0]
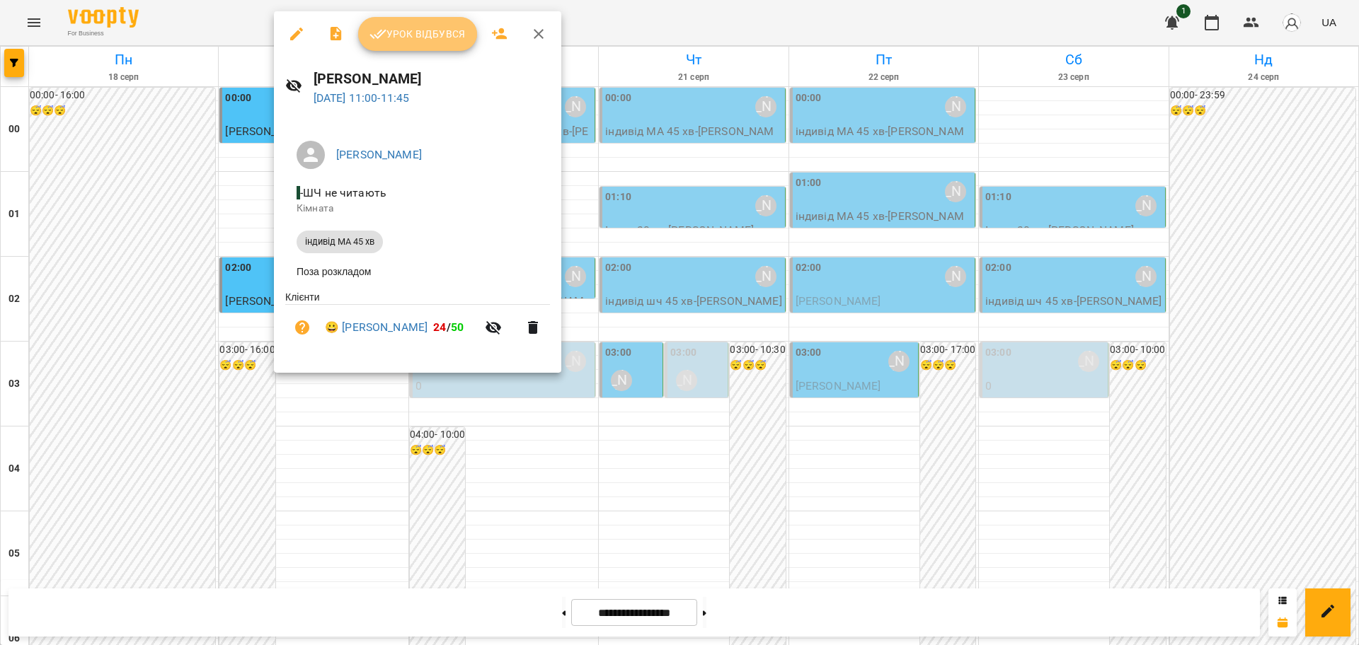
click at [430, 39] on span "Урок відбувся" at bounding box center [417, 33] width 96 height 17
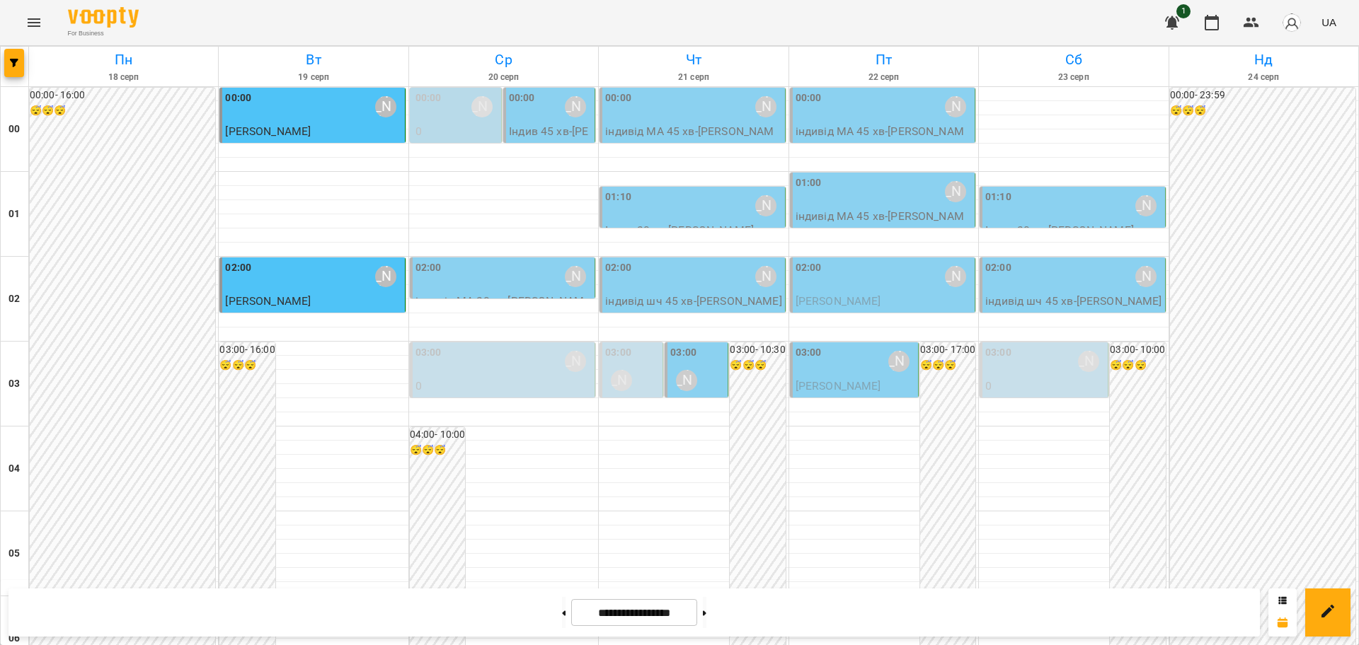
scroll to position [885, 0]
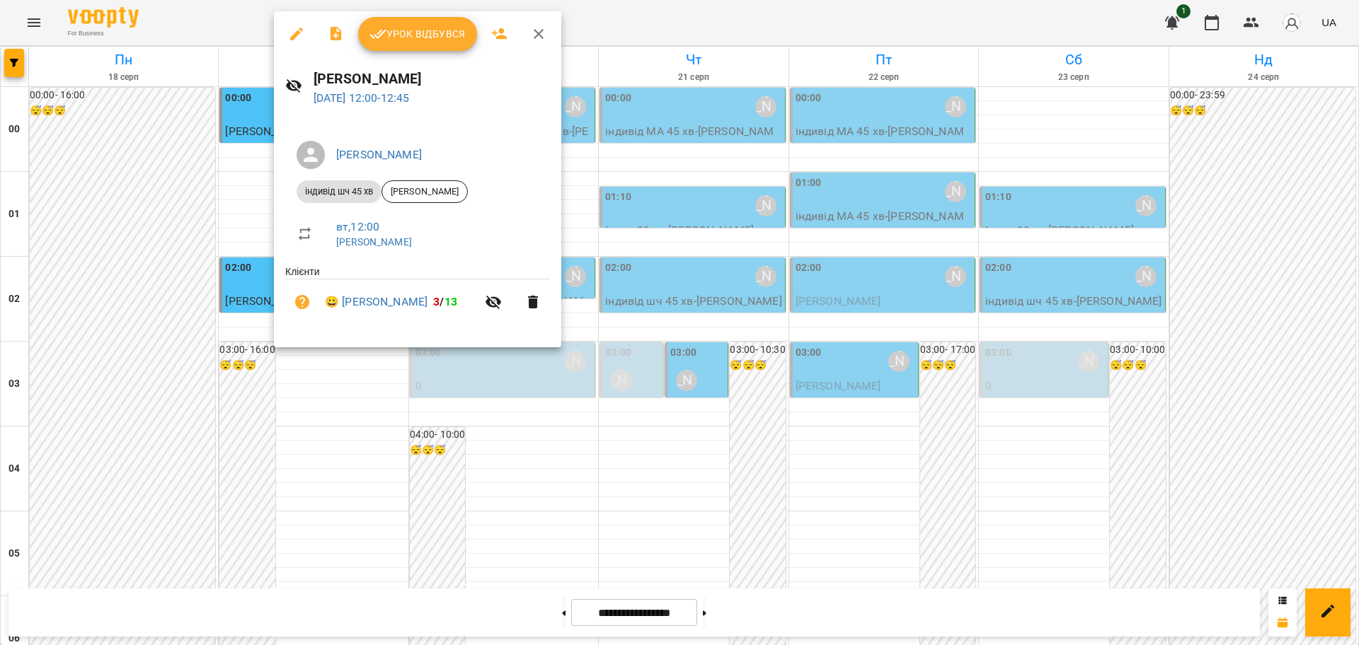
drag, startPoint x: 28, startPoint y: 19, endPoint x: 194, endPoint y: 173, distance: 226.4
click at [28, 19] on div at bounding box center [679, 322] width 1359 height 645
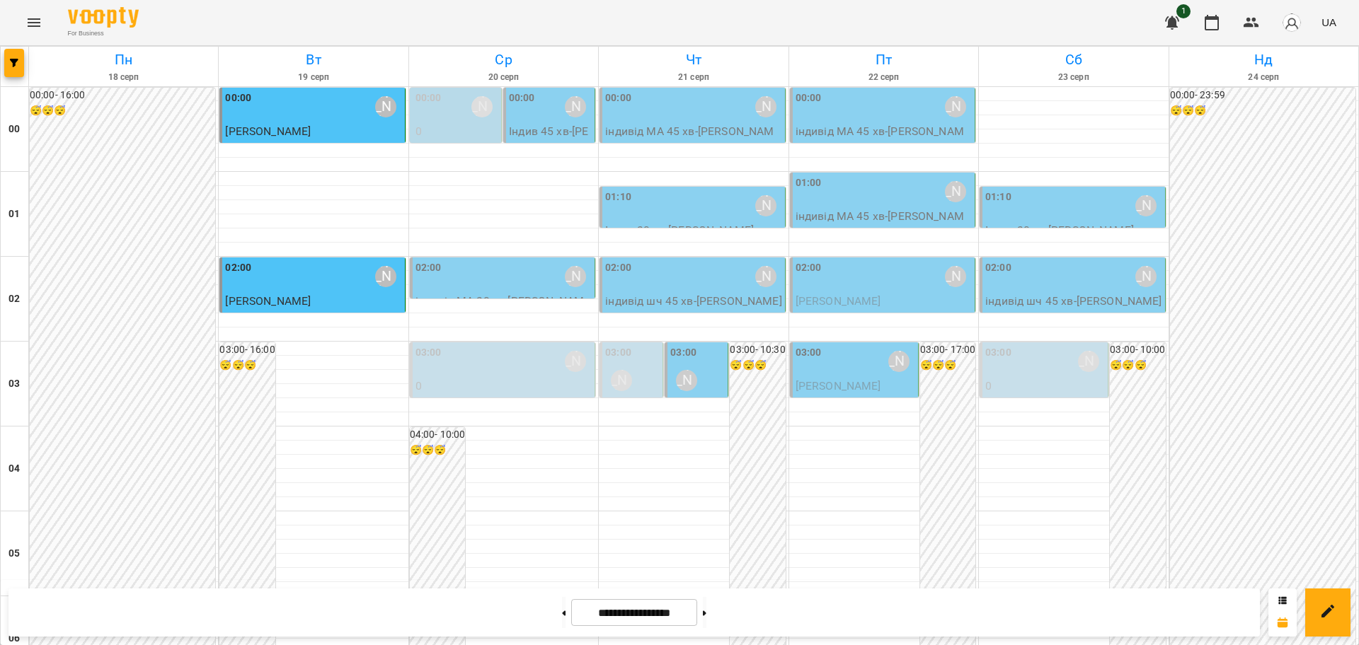
click at [33, 19] on icon "Menu" at bounding box center [34, 22] width 13 height 8
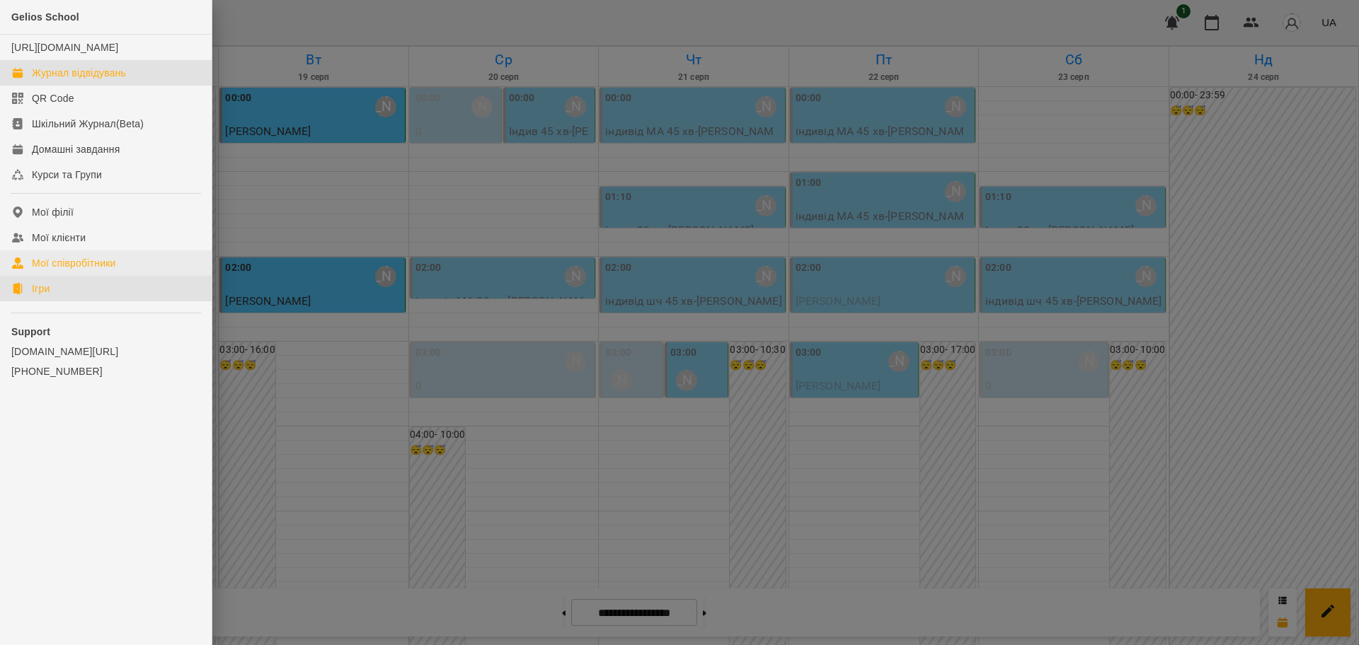
drag, startPoint x: 40, startPoint y: 297, endPoint x: 93, endPoint y: 277, distance: 57.1
click at [39, 296] on div "Ігри" at bounding box center [41, 289] width 18 height 14
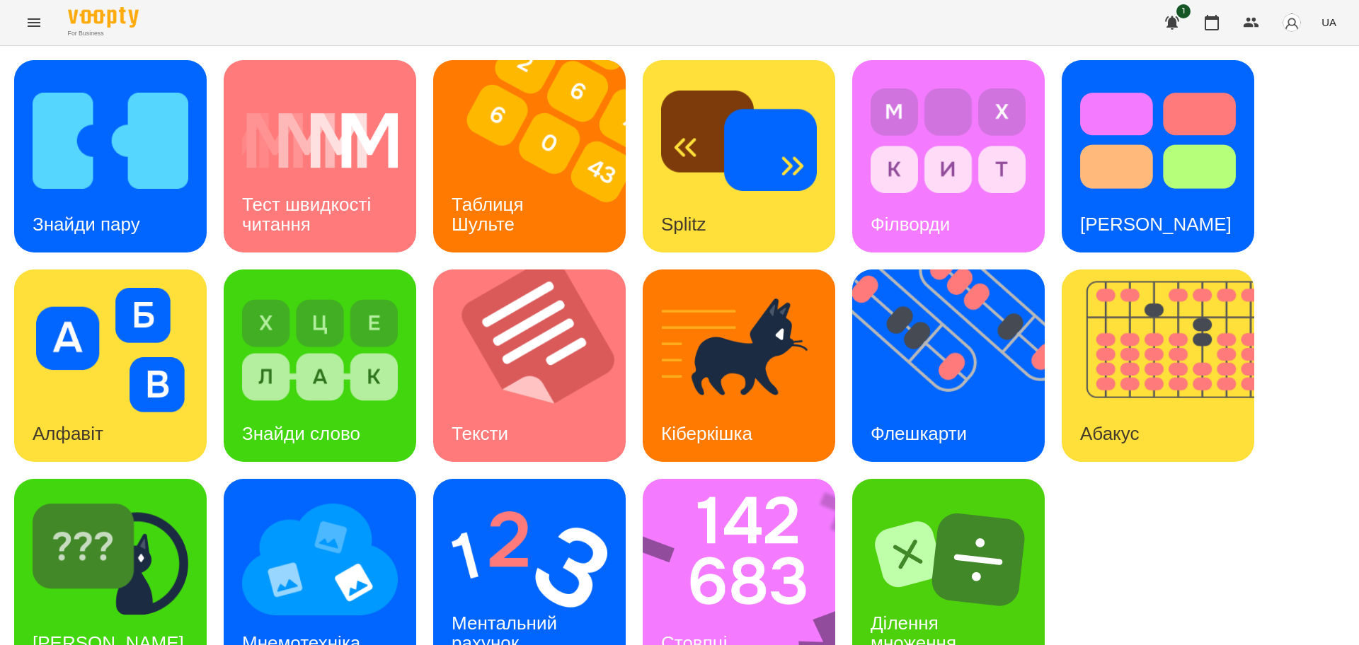
click at [1132, 536] on div "Знайди пару Тест швидкості читання Таблиця Шульте Splitz Філворди Тест Струпа А…" at bounding box center [679, 365] width 1330 height 611
click at [488, 387] on img at bounding box center [538, 366] width 210 height 192
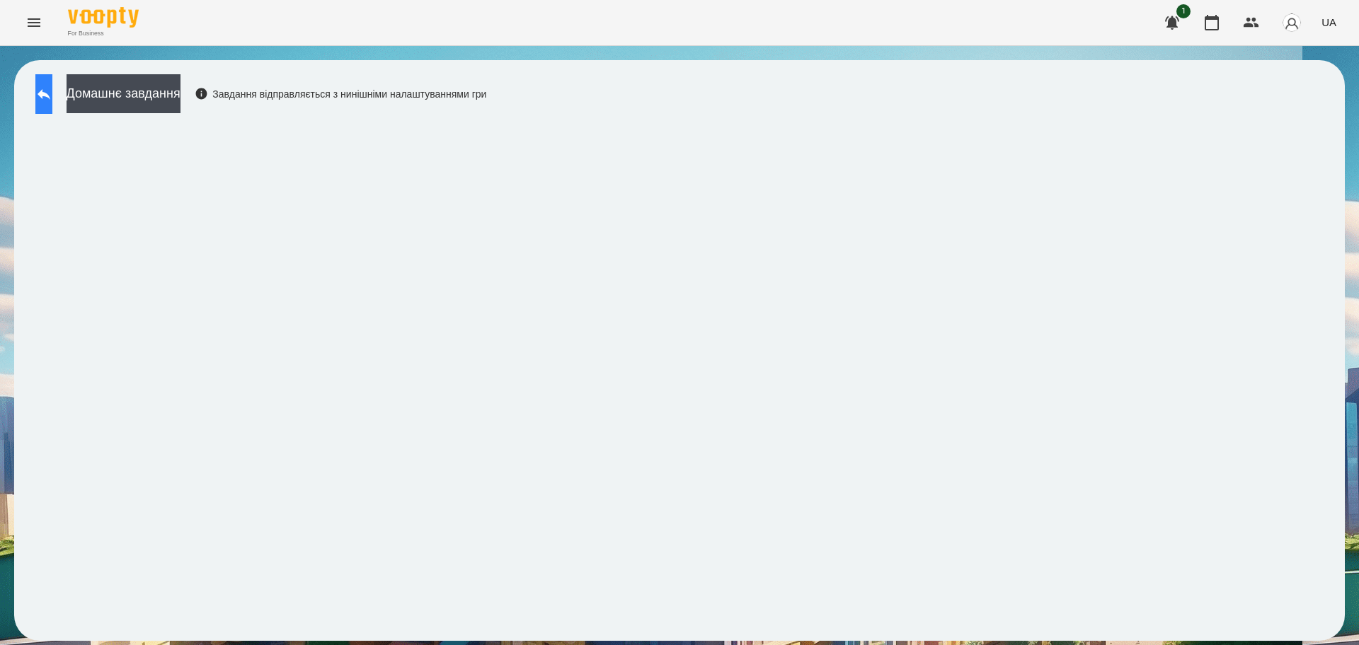
click at [52, 84] on button at bounding box center [43, 94] width 17 height 40
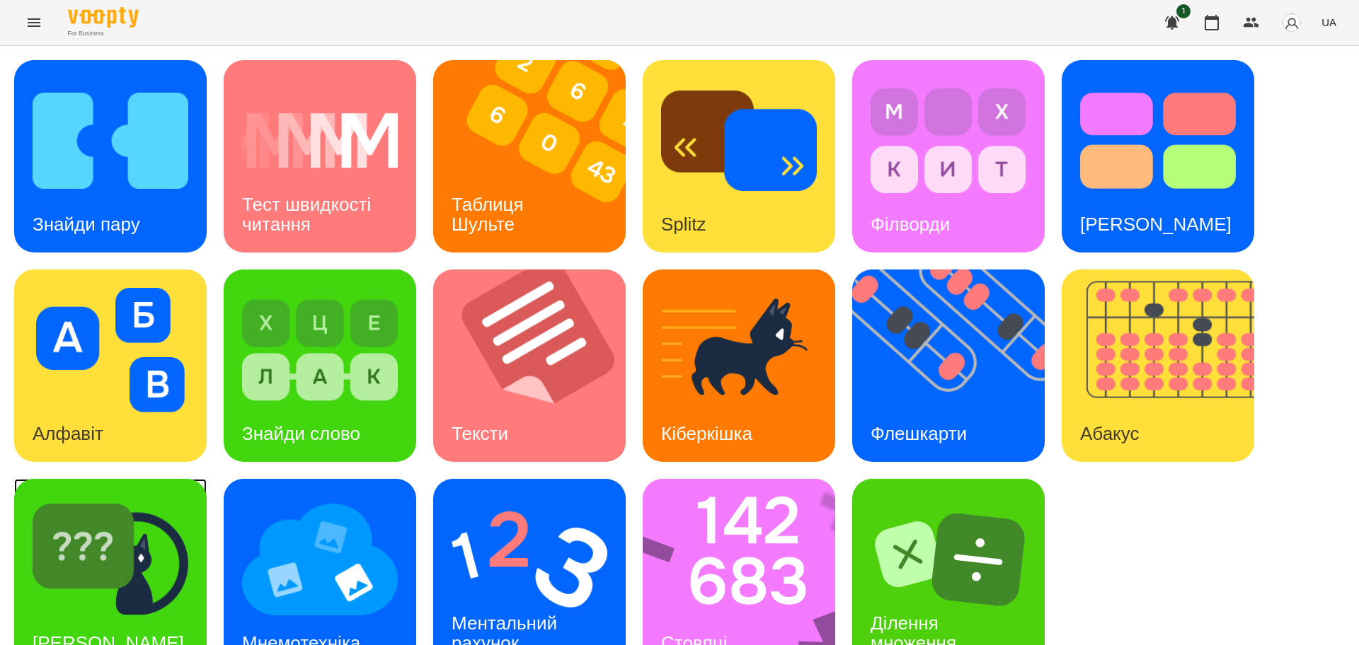
click at [171, 548] on img at bounding box center [111, 559] width 156 height 125
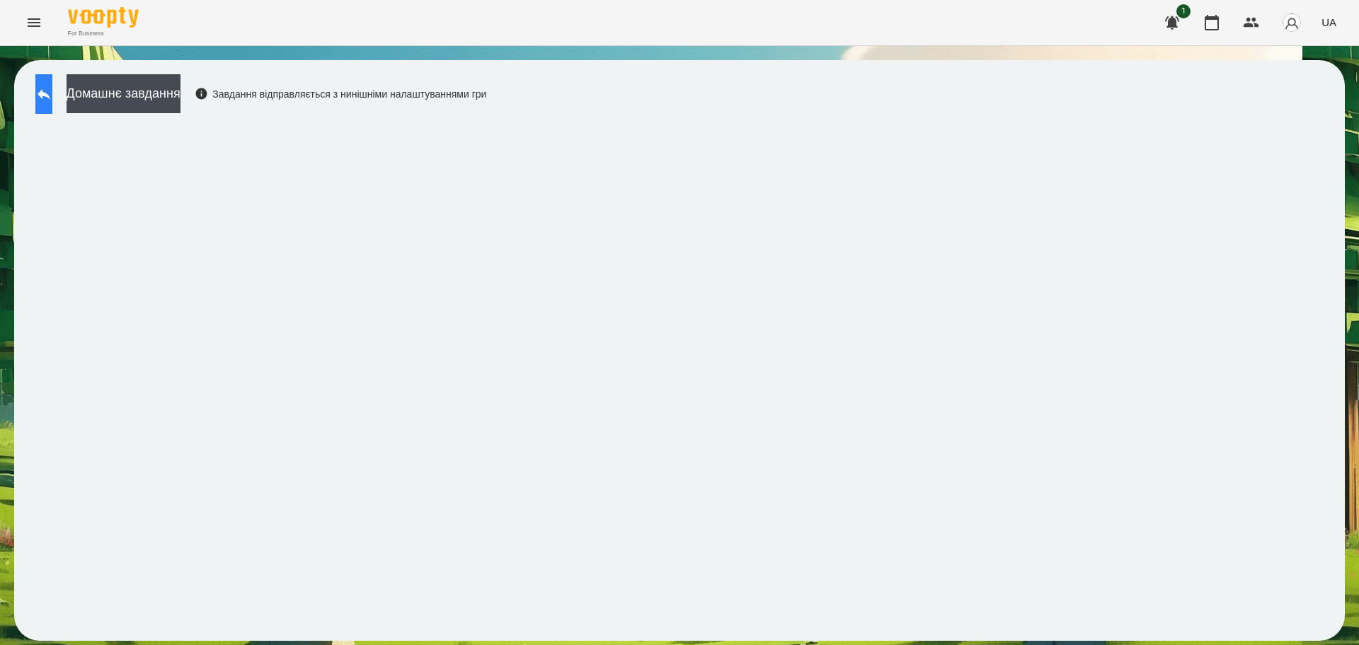
click at [52, 99] on icon at bounding box center [43, 94] width 17 height 17
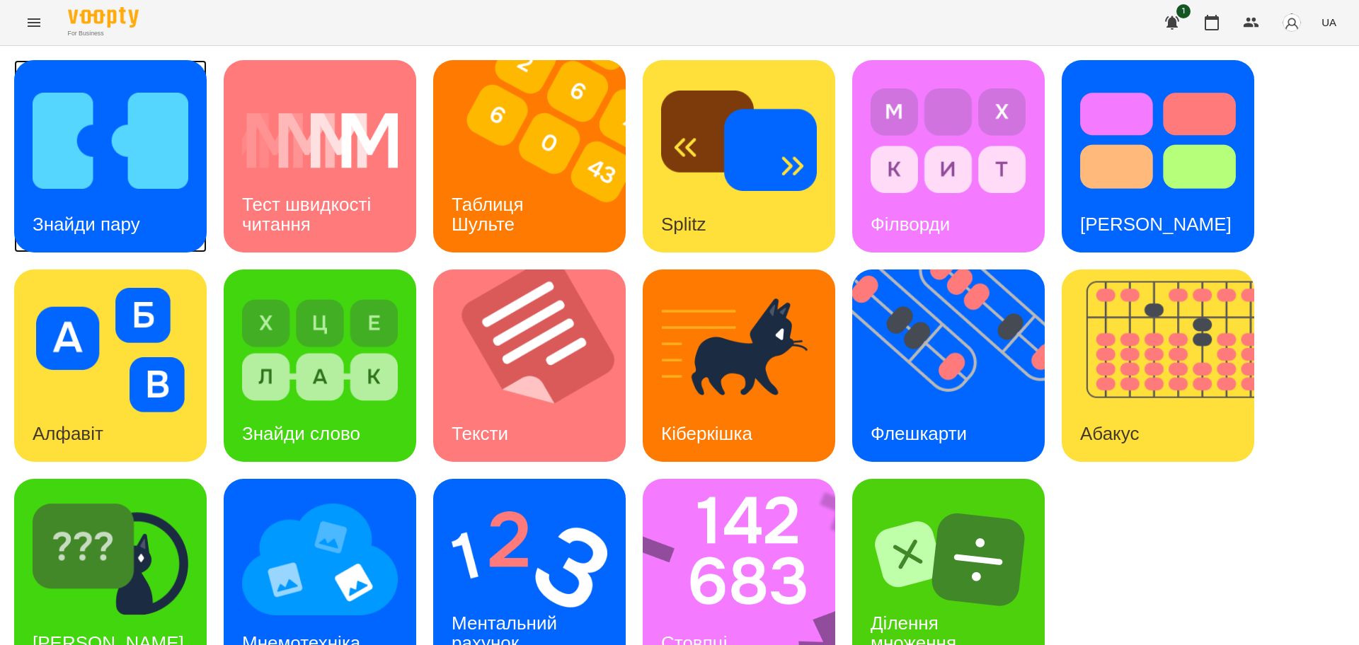
click at [122, 173] on img at bounding box center [111, 141] width 156 height 125
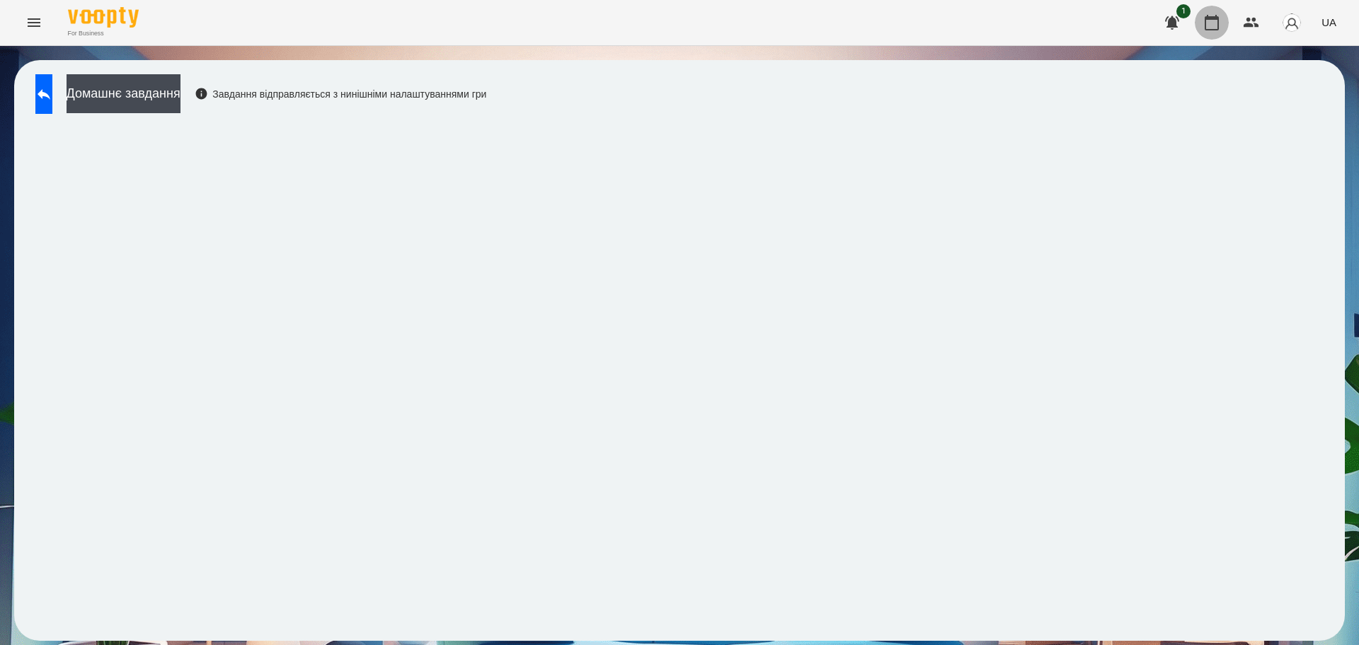
click at [1215, 16] on icon "button" at bounding box center [1211, 23] width 14 height 16
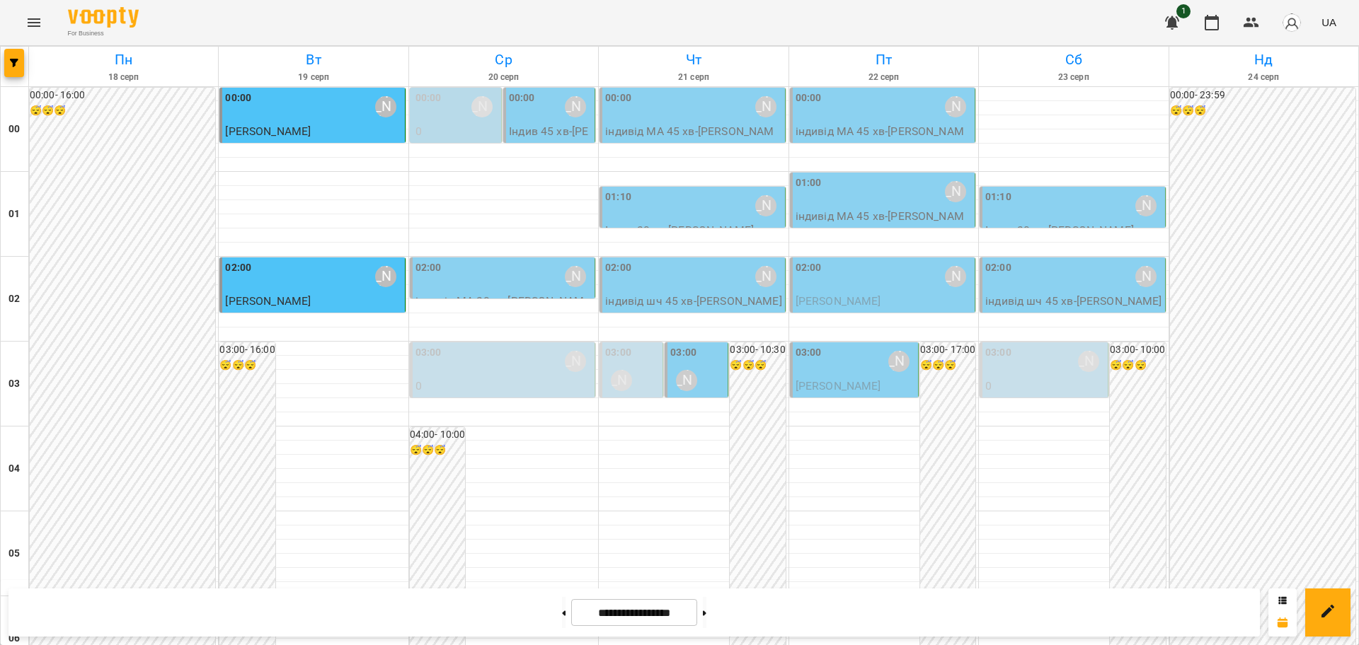
scroll to position [708, 0]
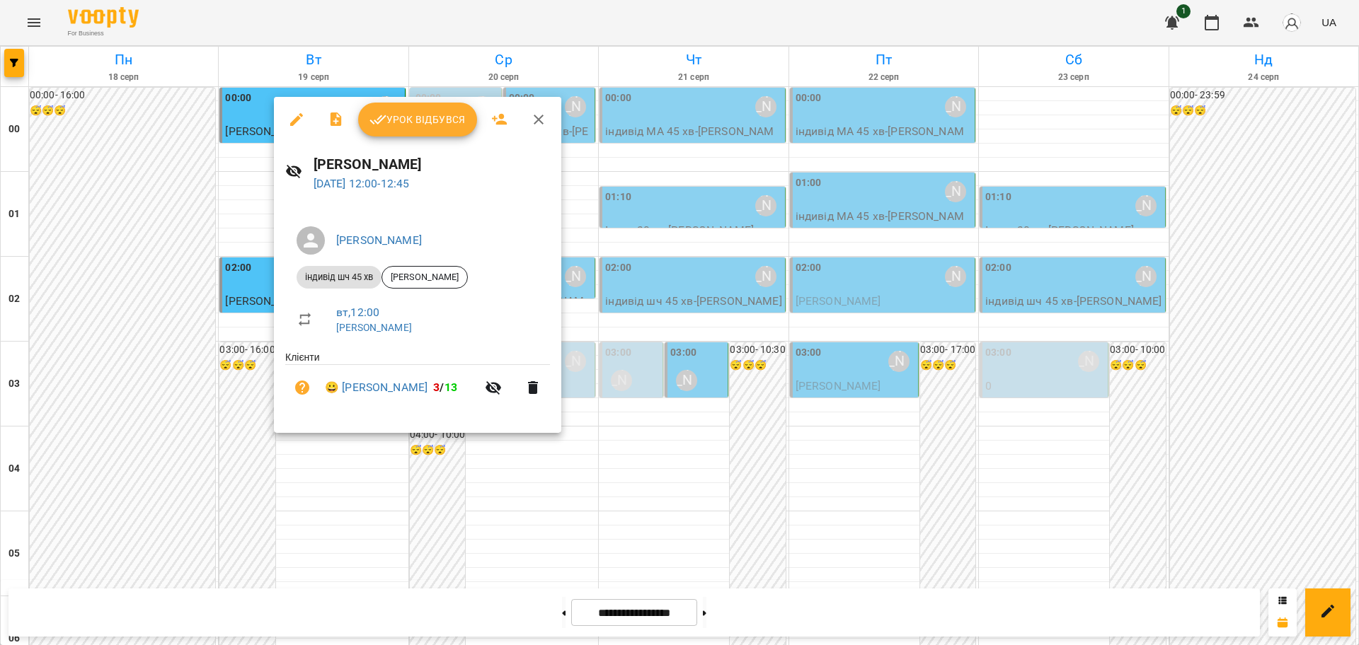
click at [437, 123] on span "Урок відбувся" at bounding box center [417, 119] width 96 height 17
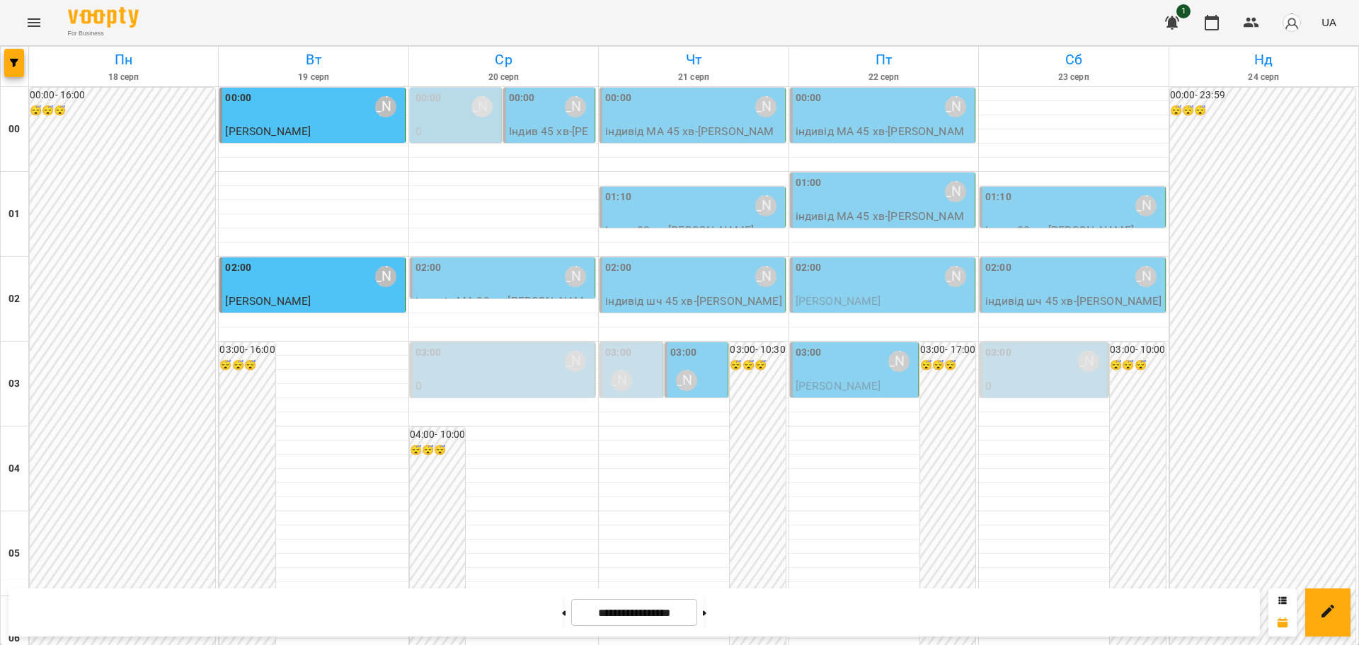
scroll to position [1543, 0]
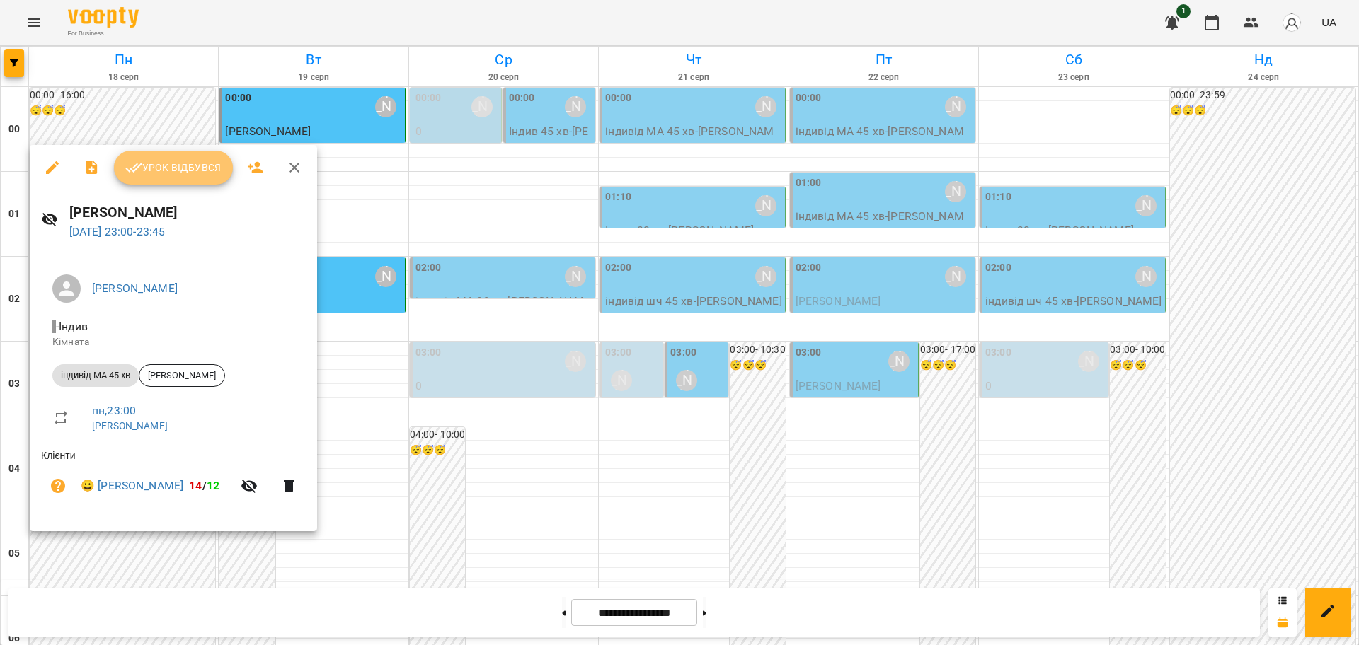
click at [188, 167] on span "Урок відбувся" at bounding box center [173, 167] width 96 height 17
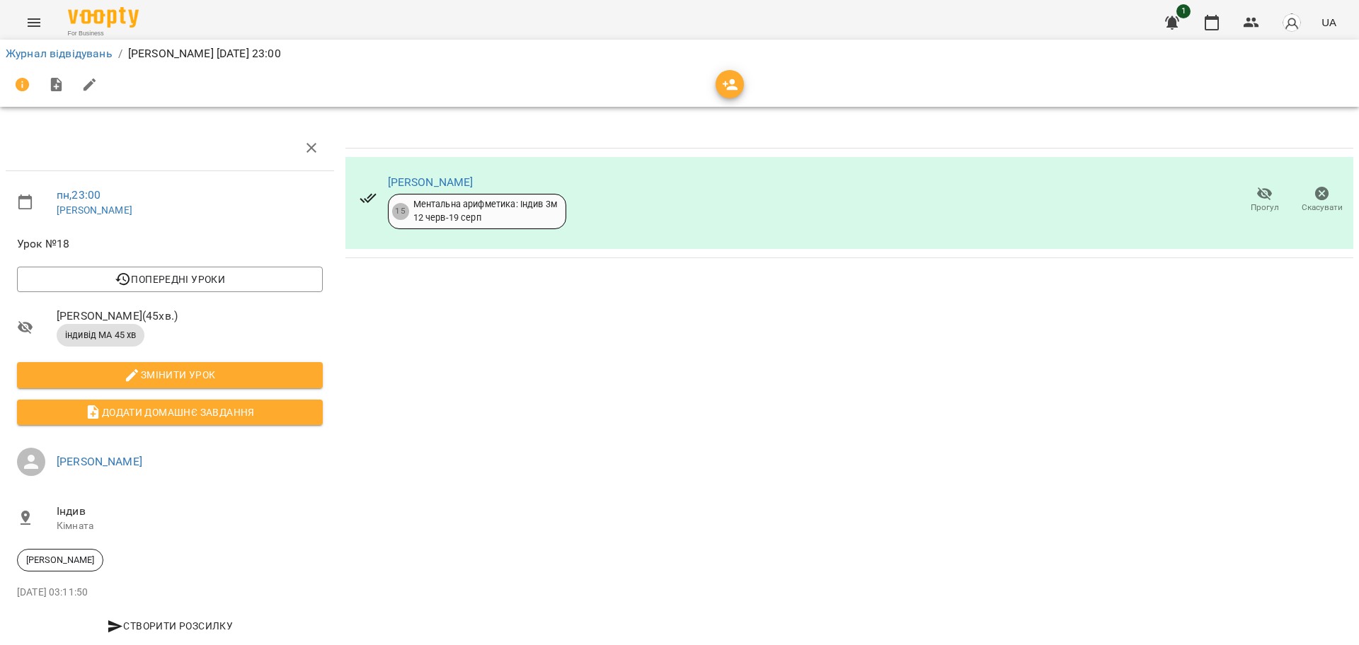
click at [1256, 188] on icon "button" at bounding box center [1264, 193] width 17 height 17
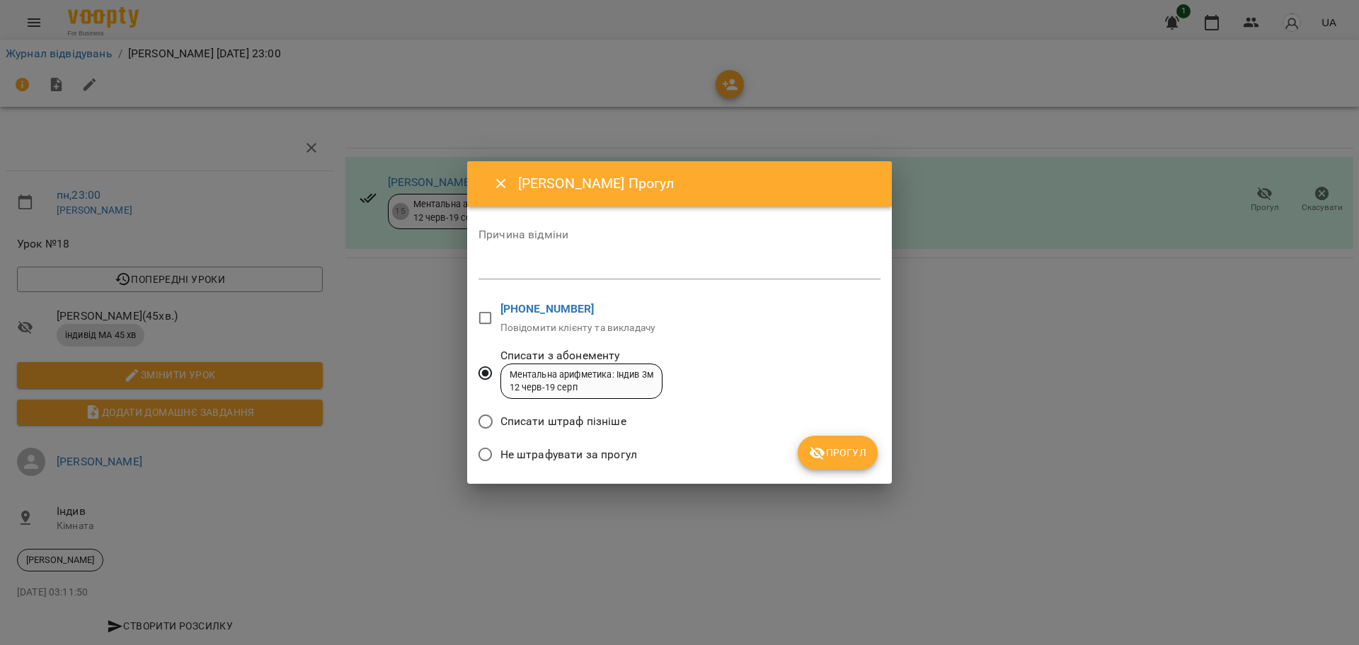
click at [848, 453] on span "Прогул" at bounding box center [837, 452] width 57 height 17
